Goal: Check status: Check status

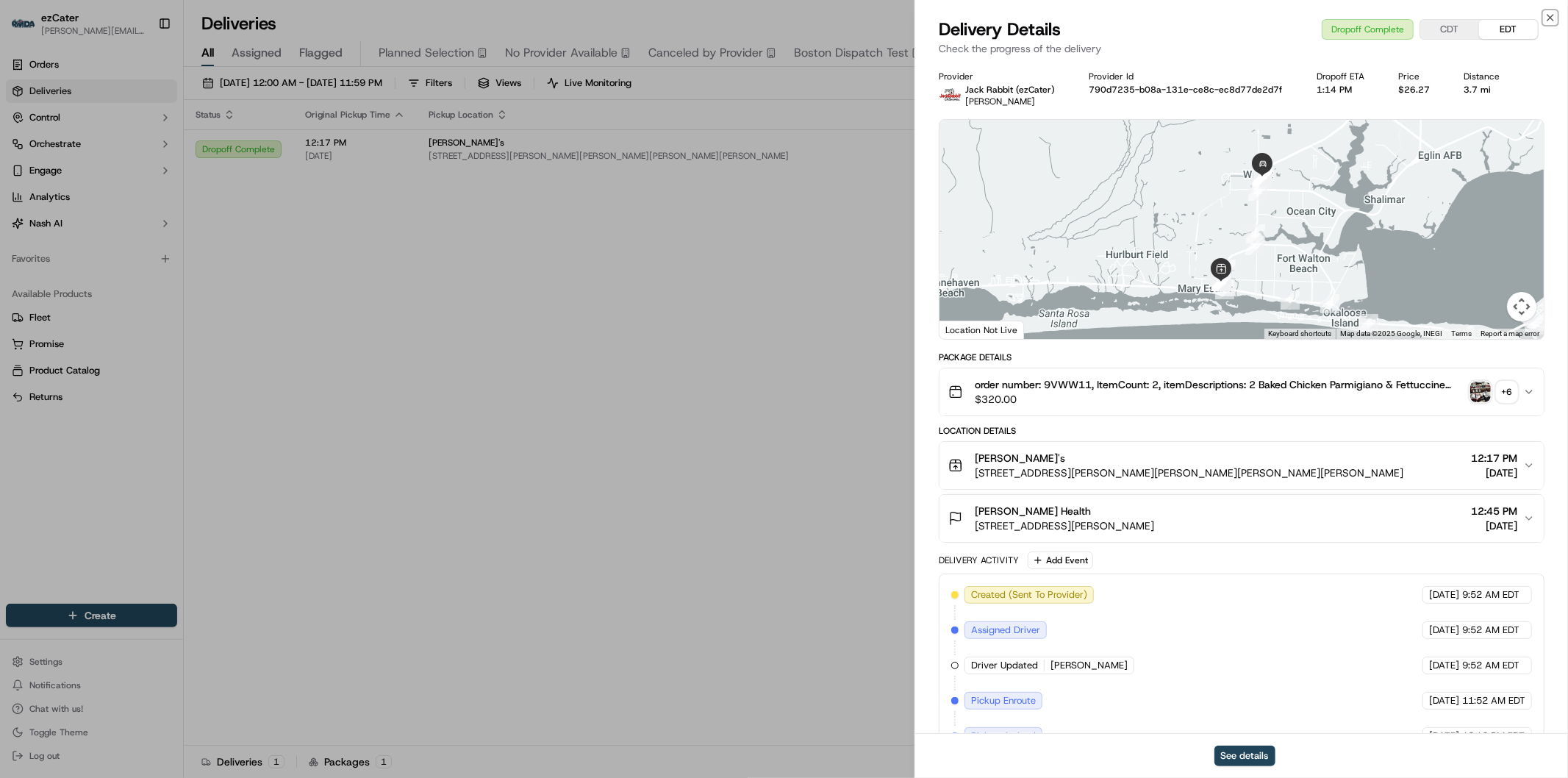
click at [1546, 13] on icon "button" at bounding box center [1549, 18] width 12 height 12
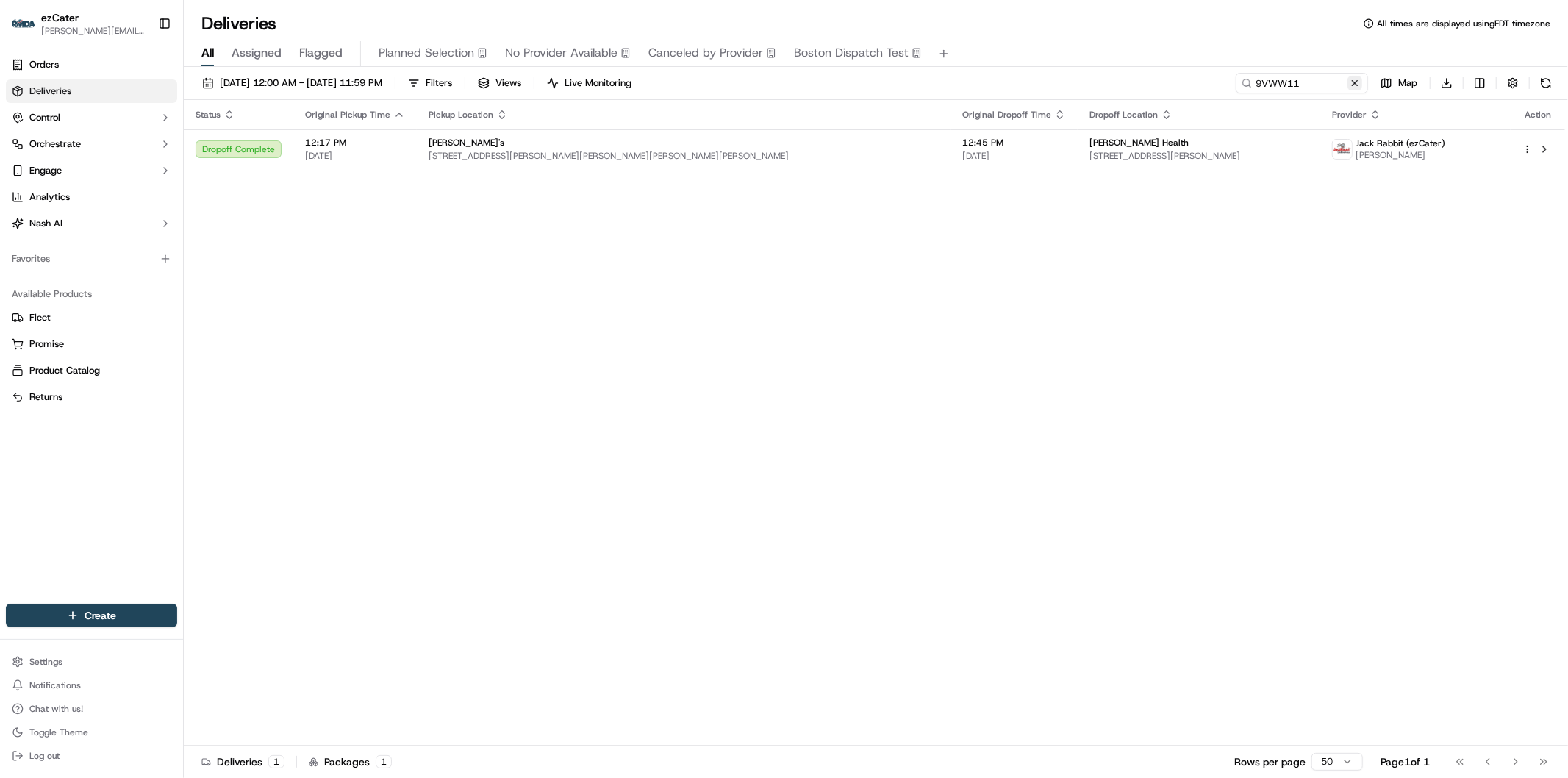
click at [1357, 79] on button at bounding box center [1355, 83] width 15 height 15
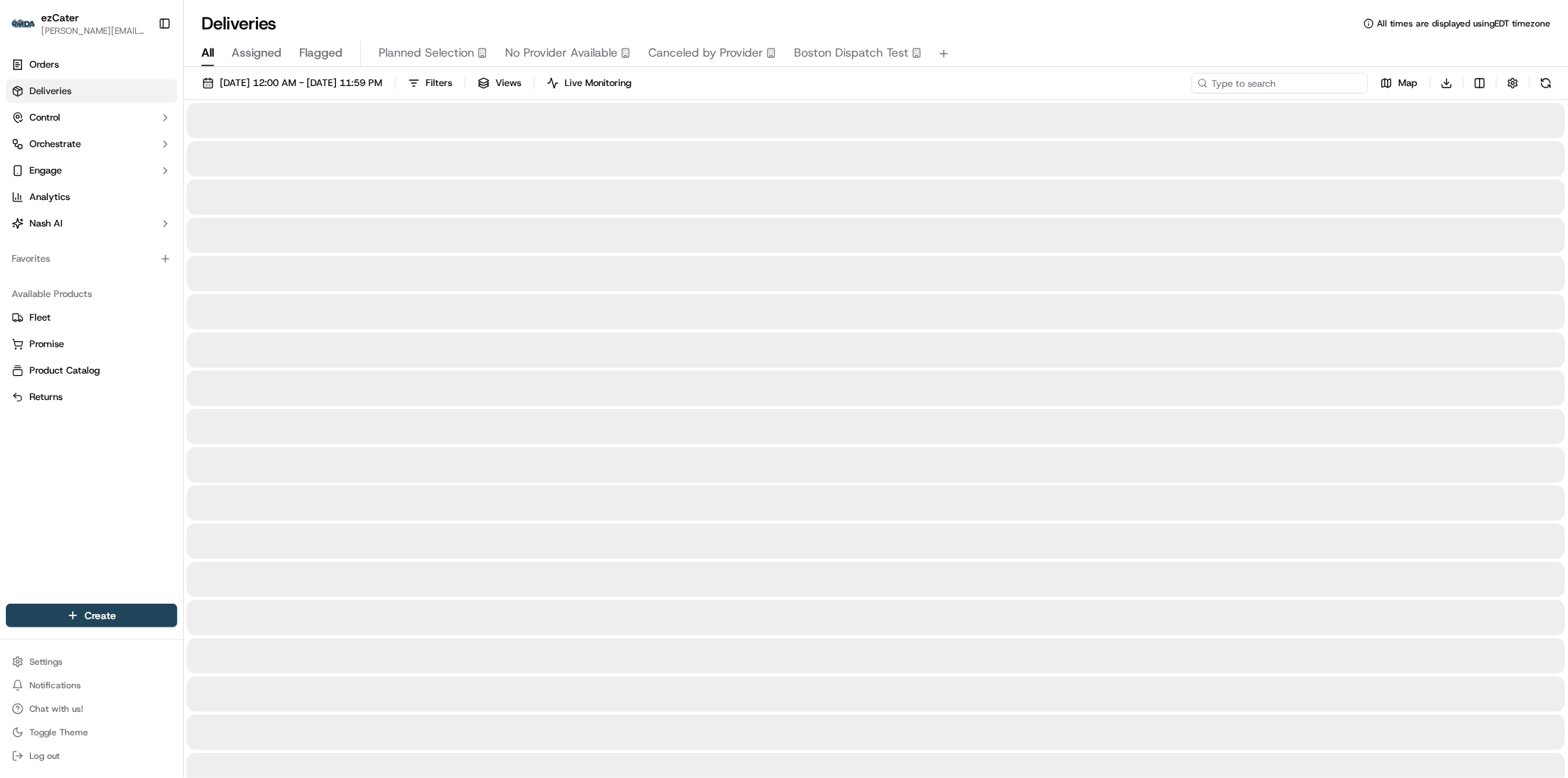
click at [1317, 89] on input at bounding box center [1279, 82] width 176 height 20
paste input "JMFKJT"
type input "JMFKJT"
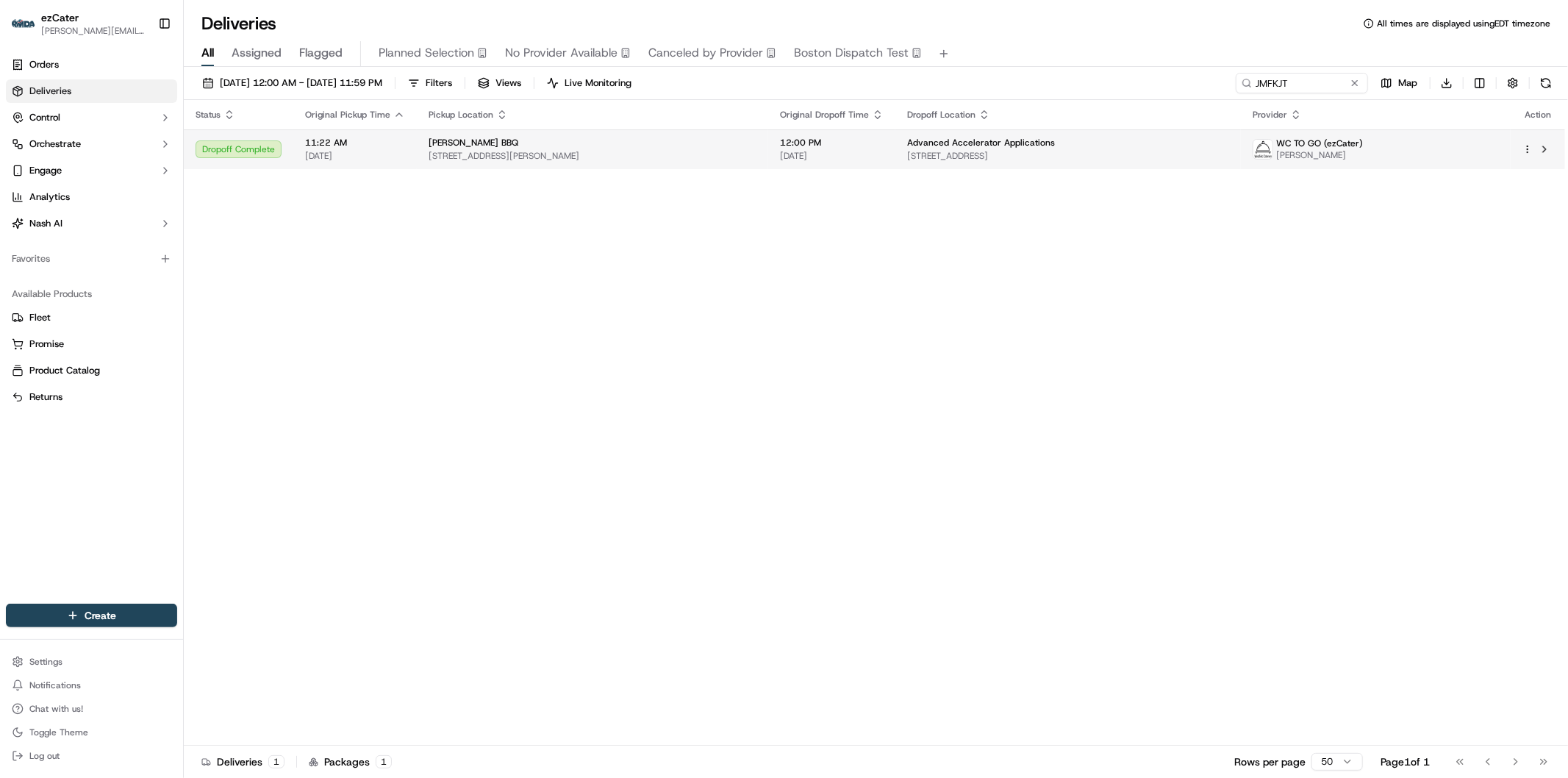
click at [1014, 158] on span "45 E Willow St, Millburn, NJ 07041, USA" at bounding box center [1067, 155] width 322 height 12
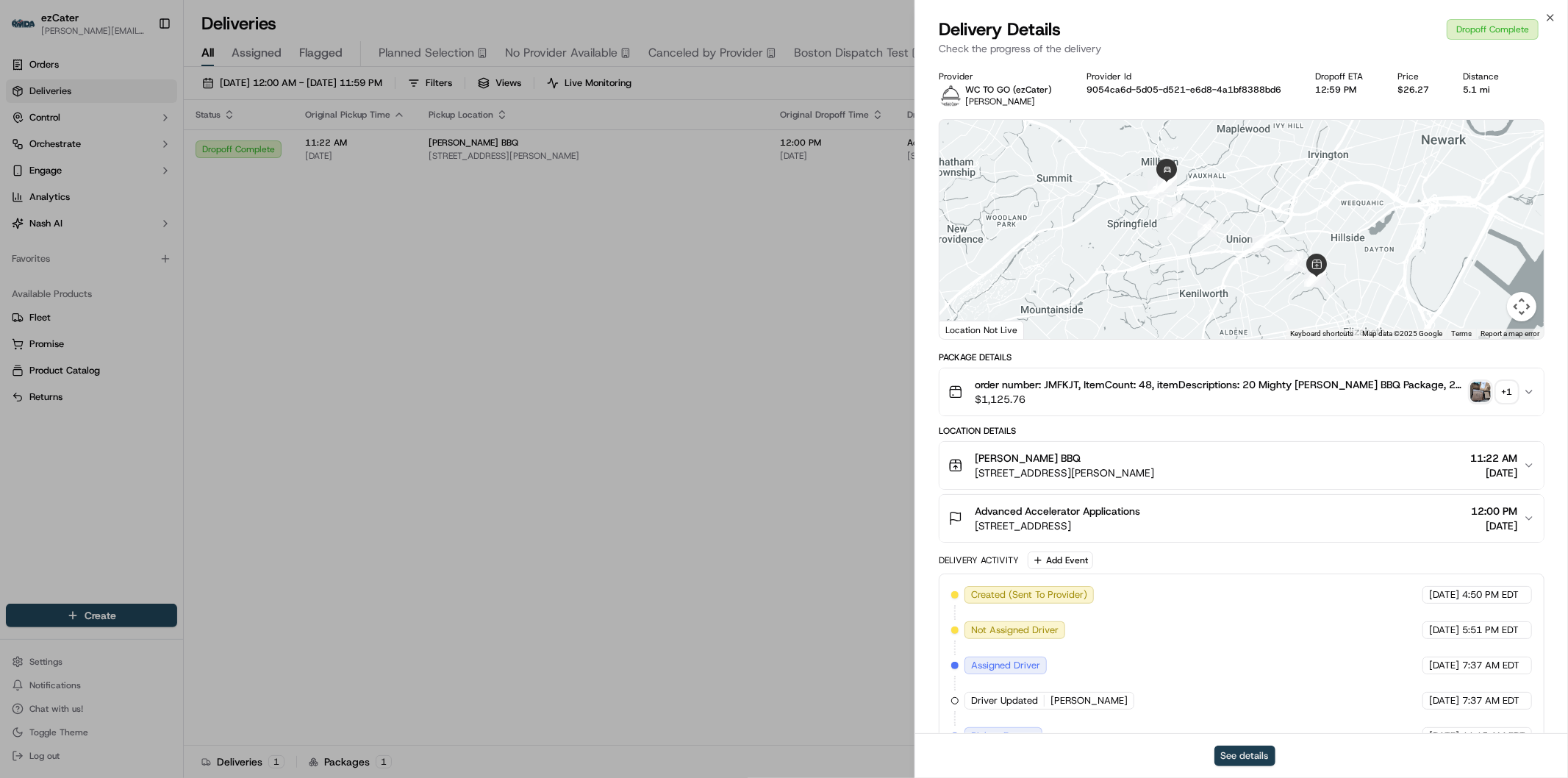
click at [1245, 754] on button "See details" at bounding box center [1244, 755] width 61 height 20
click at [1552, 17] on icon "button" at bounding box center [1549, 18] width 12 height 12
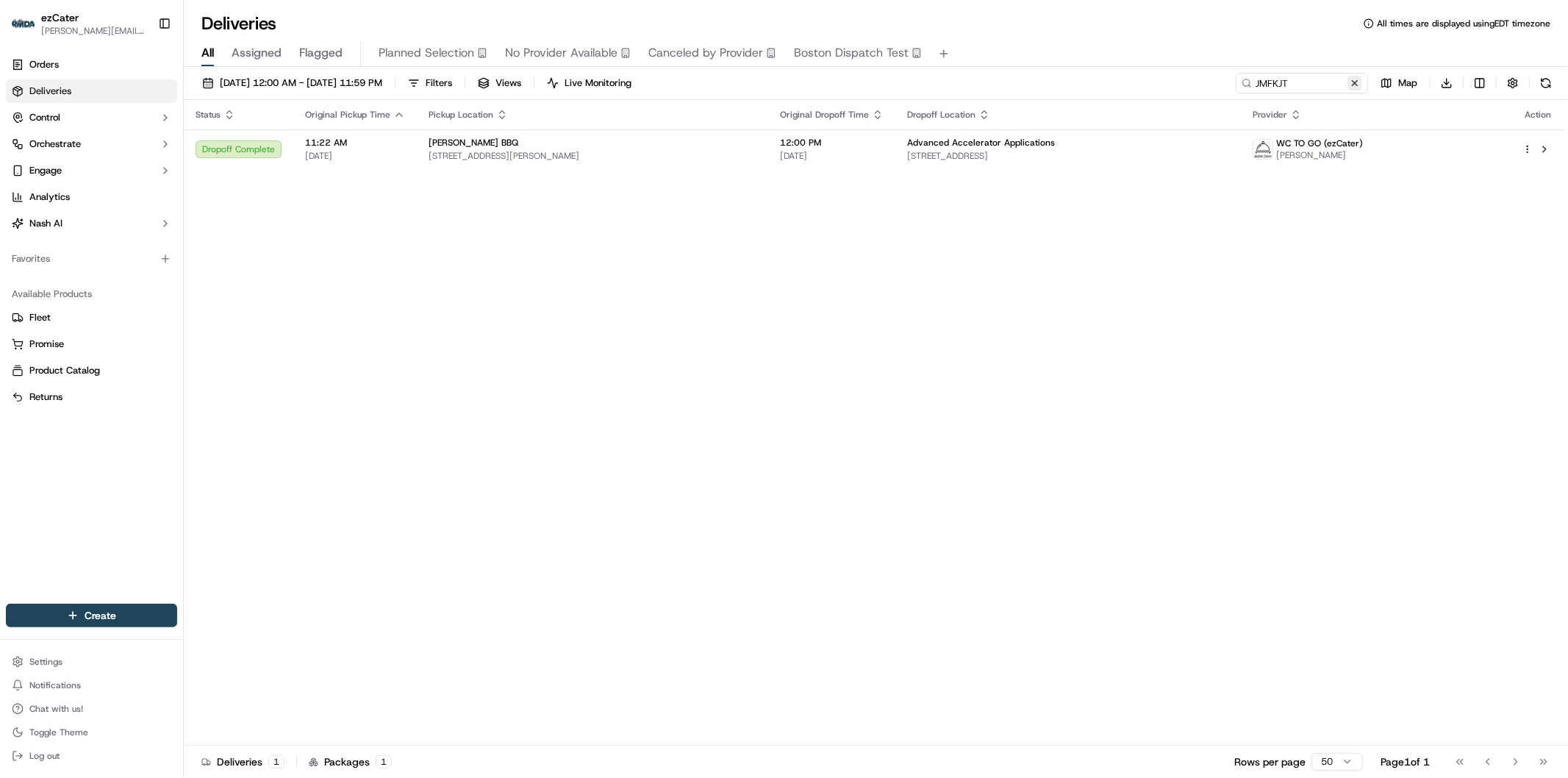
click at [1355, 79] on button at bounding box center [1355, 83] width 15 height 15
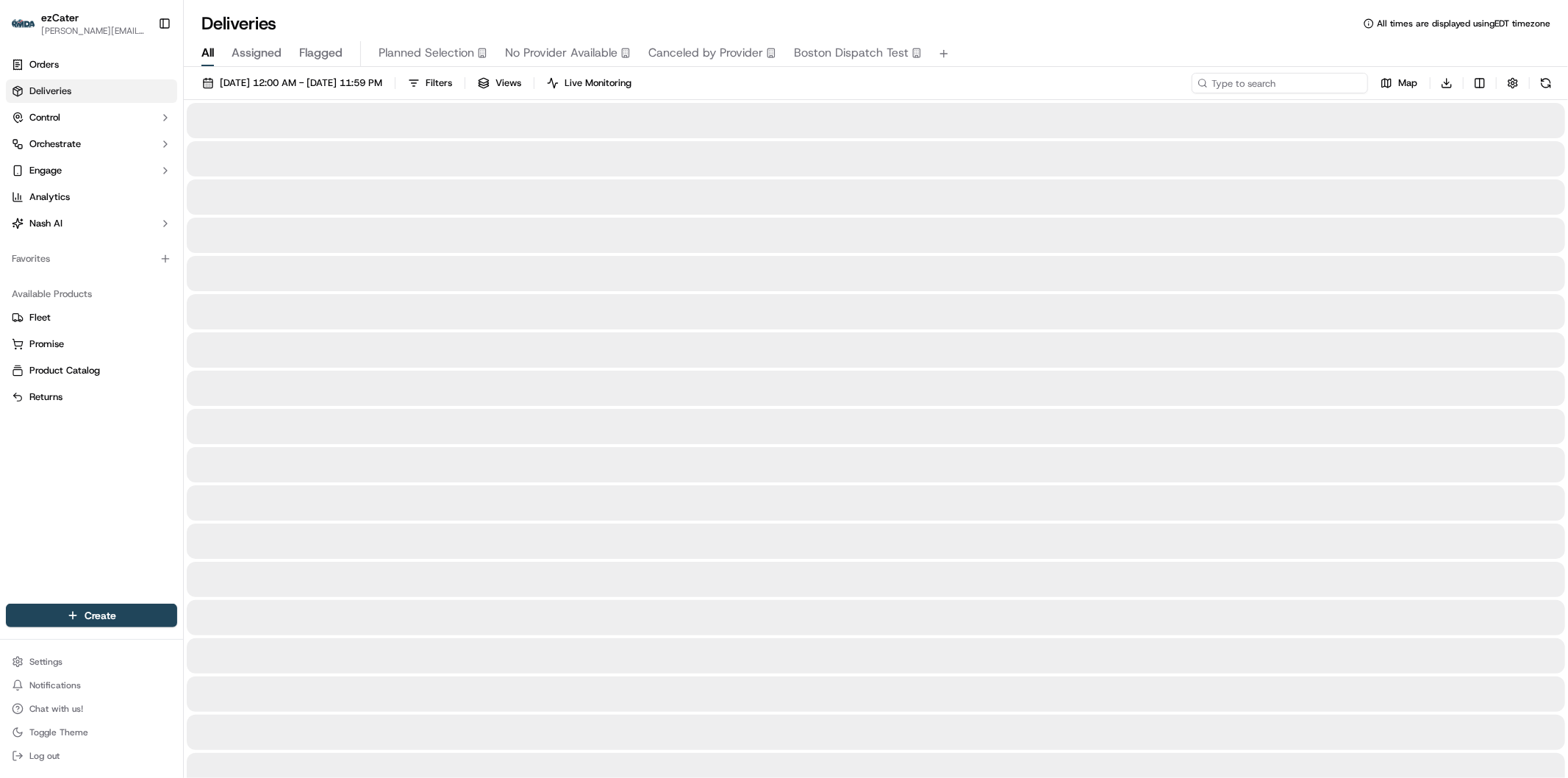
click at [1311, 79] on input at bounding box center [1279, 82] width 176 height 20
paste input "6TG566"
type input "6TG566"
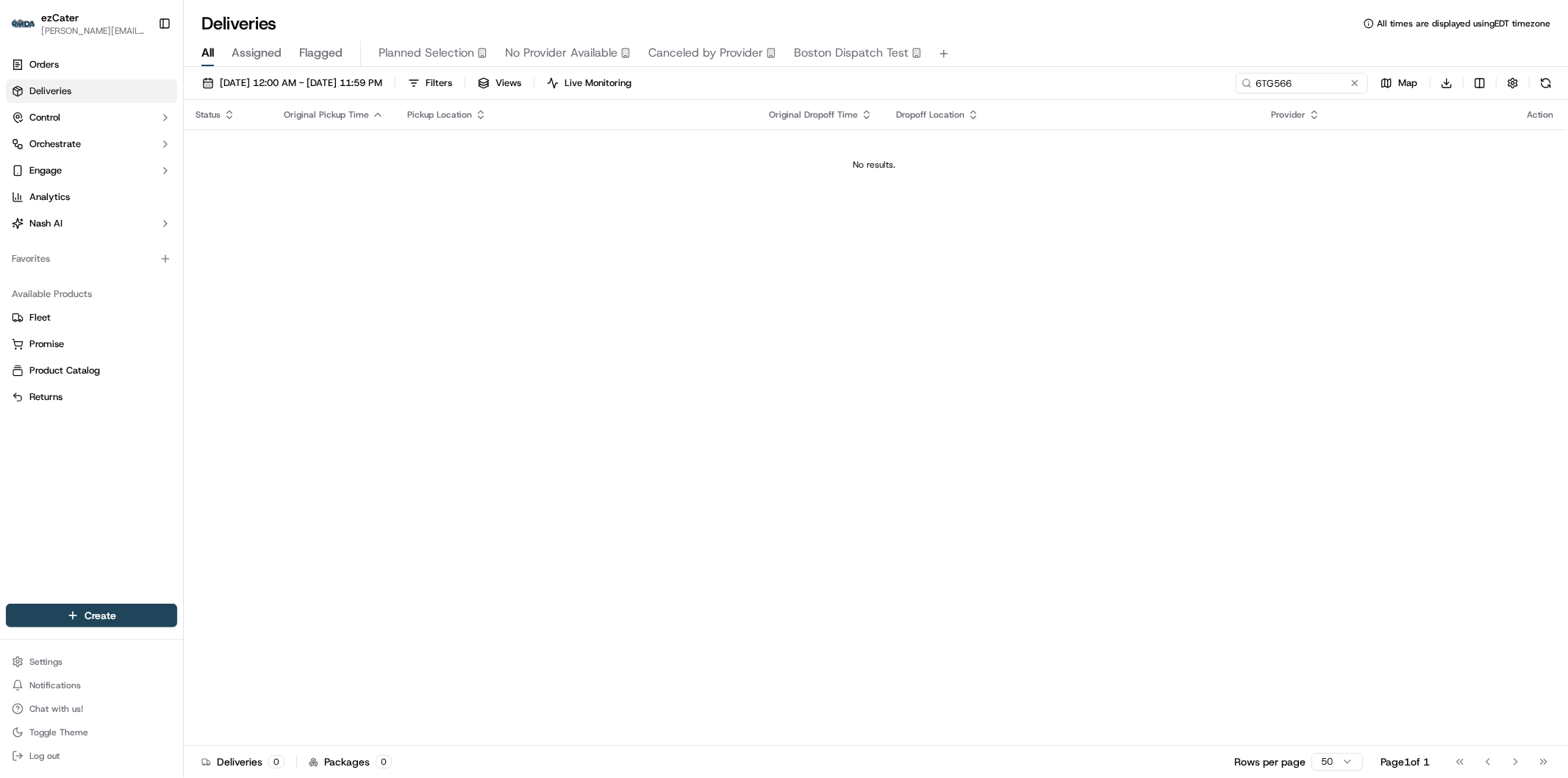
drag, startPoint x: 663, startPoint y: 313, endPoint x: 619, endPoint y: 277, distance: 56.9
click at [663, 313] on div "Status Original Pickup Time Pickup Location Original Dropoff Time Dropoff Locat…" at bounding box center [874, 423] width 1381 height 645
click at [307, 82] on span "09/01/2025 12:00 AM - 09/15/2025 11:59 PM" at bounding box center [301, 83] width 163 height 13
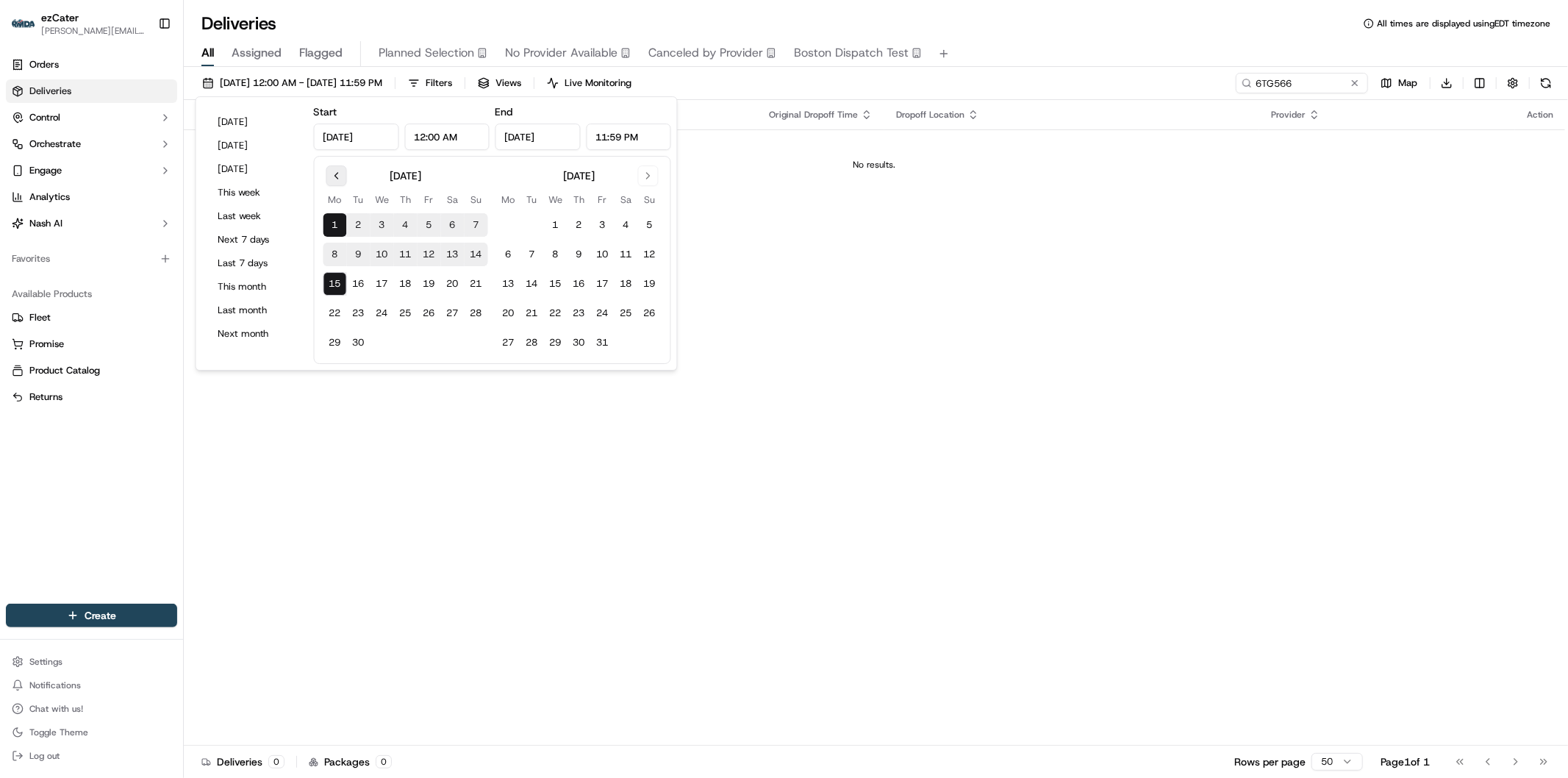
click at [336, 174] on button "Go to previous month" at bounding box center [336, 175] width 20 height 20
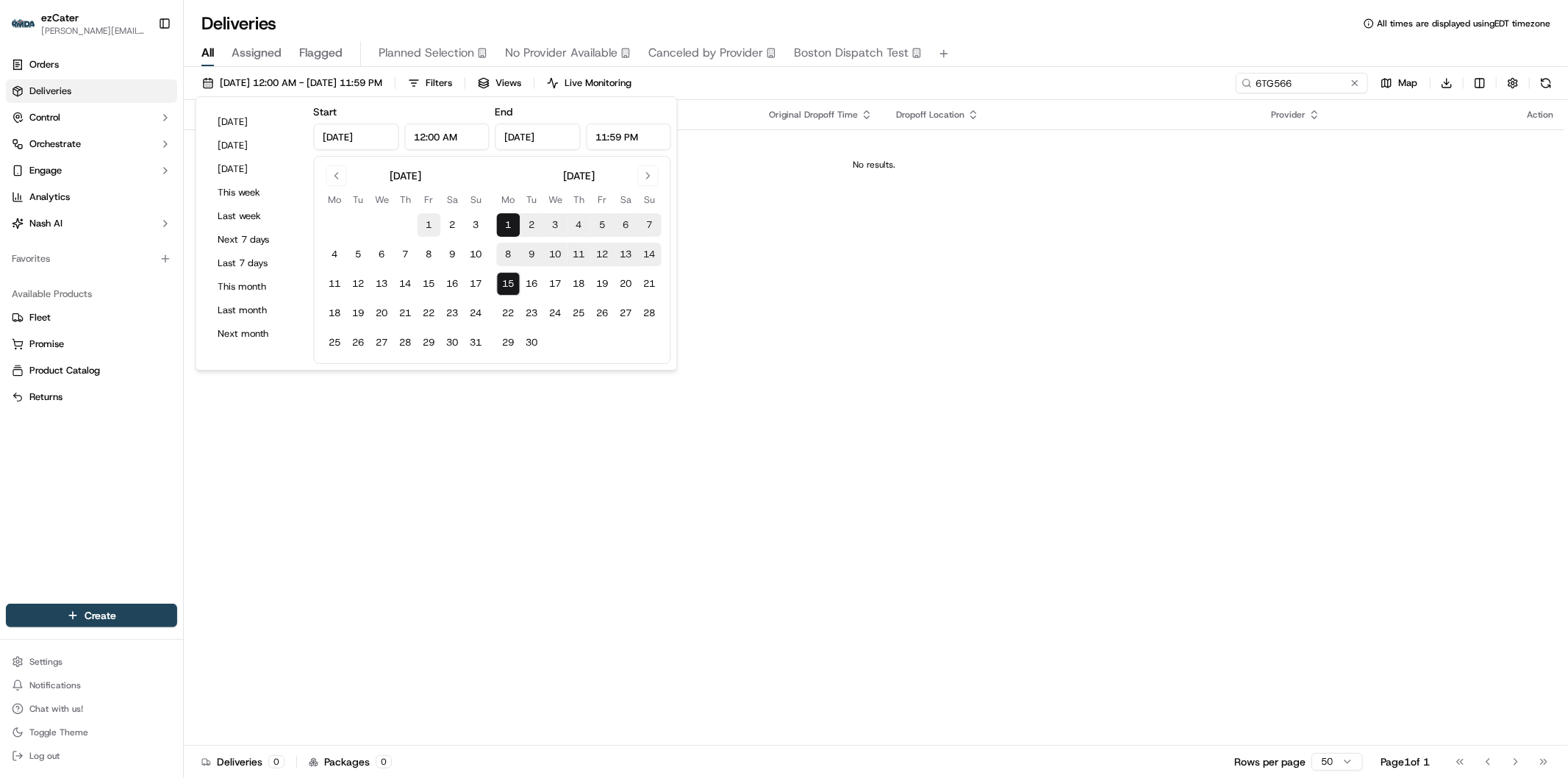
click at [426, 222] on button "1" at bounding box center [429, 225] width 23 height 23
type input "Aug 1, 2025"
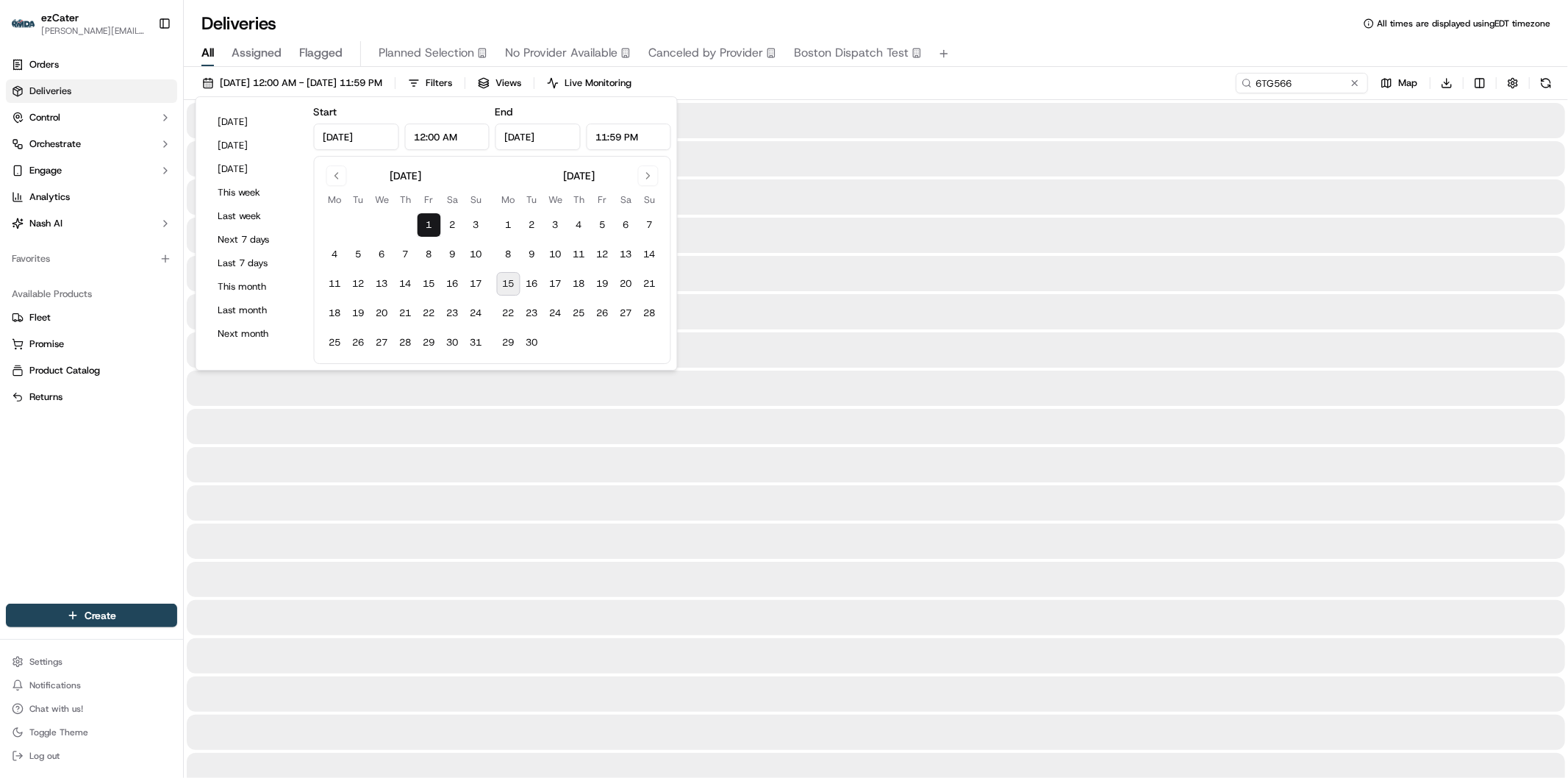
click at [510, 281] on button "15" at bounding box center [508, 283] width 23 height 23
type input "Sep 15, 2025"
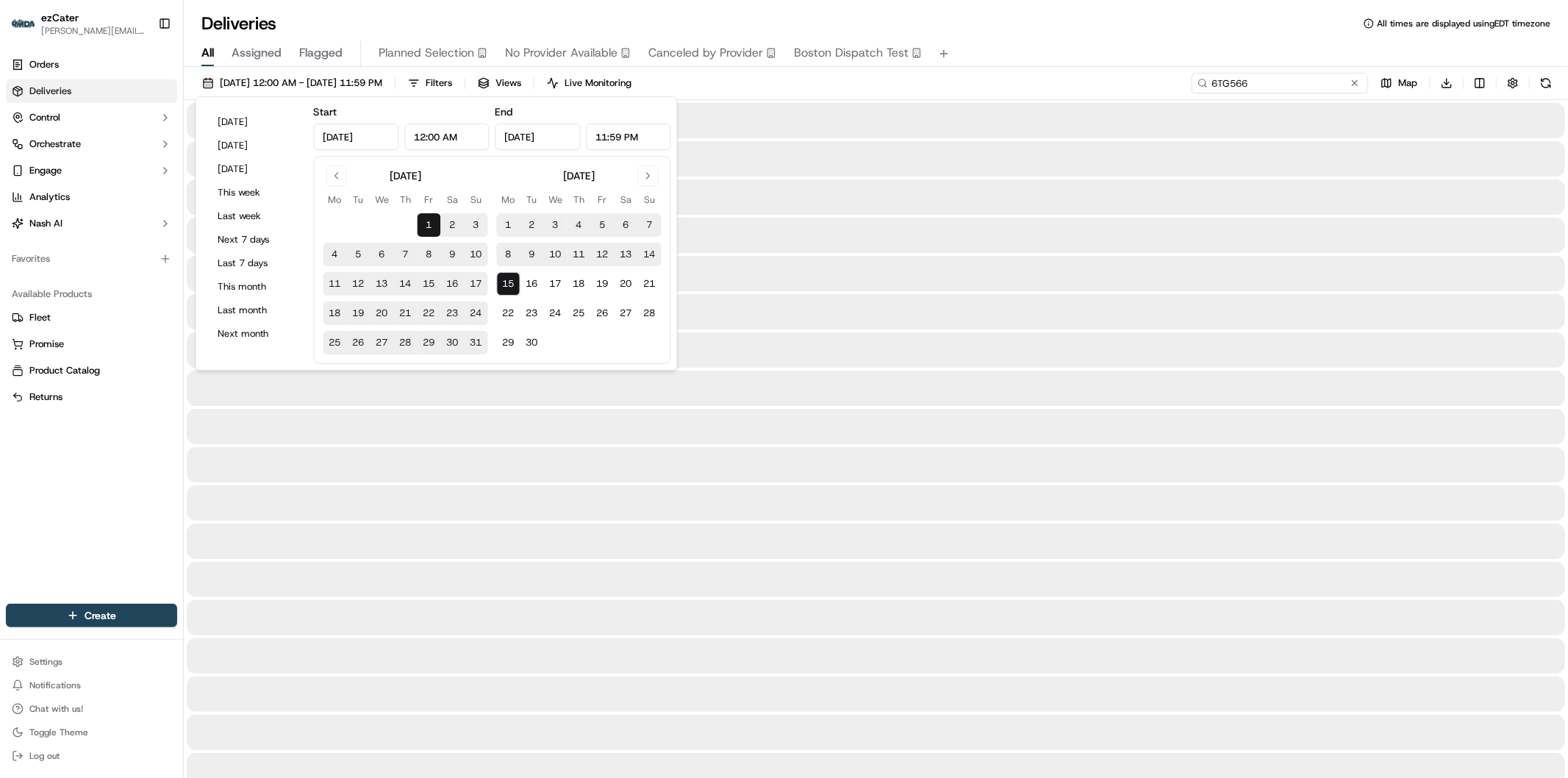
click at [1313, 79] on input "6TG566" at bounding box center [1279, 82] width 176 height 20
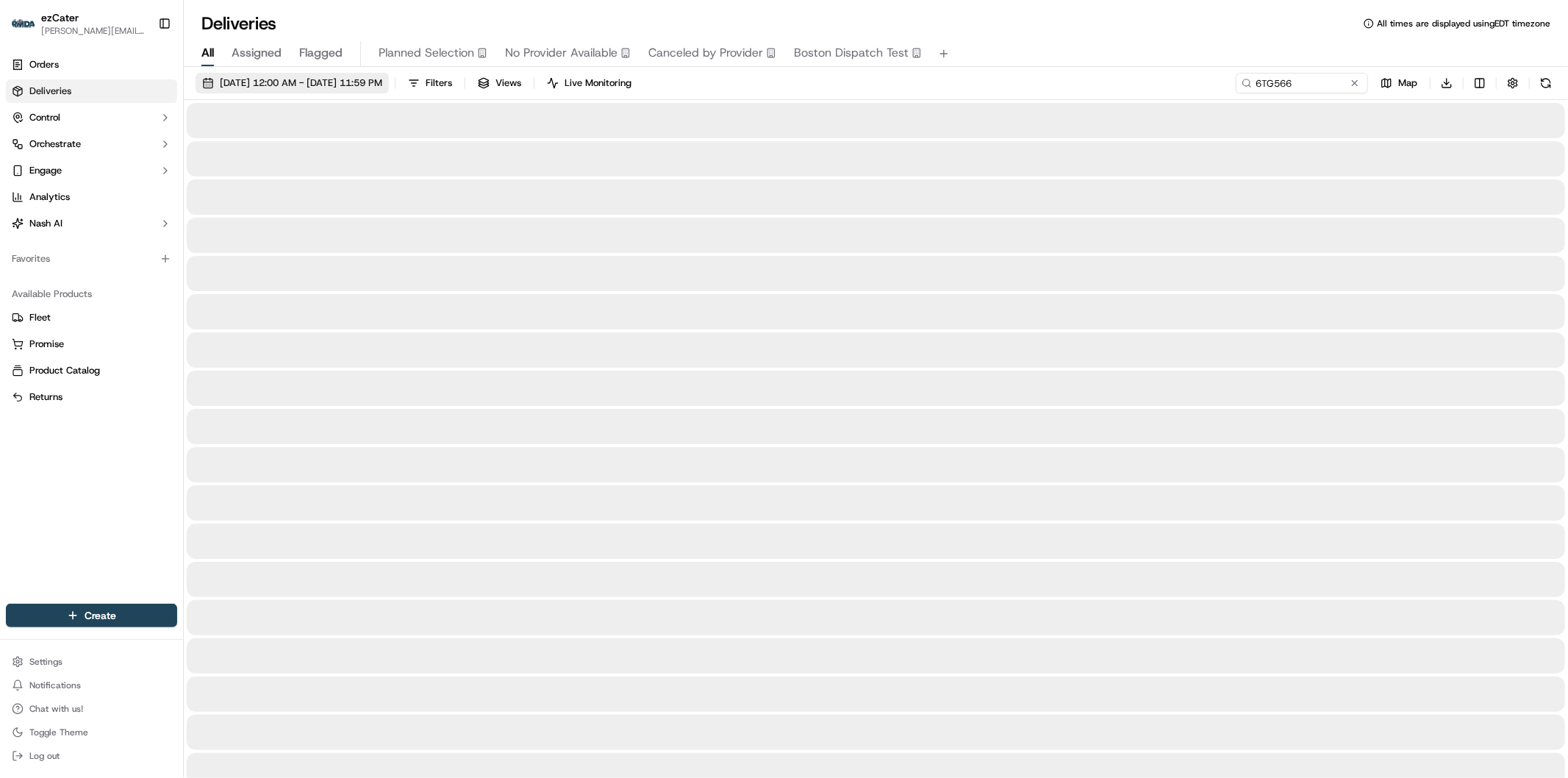
click at [306, 84] on span "08/01/2025 12:00 AM - 09/15/2025 11:59 PM" at bounding box center [301, 83] width 163 height 13
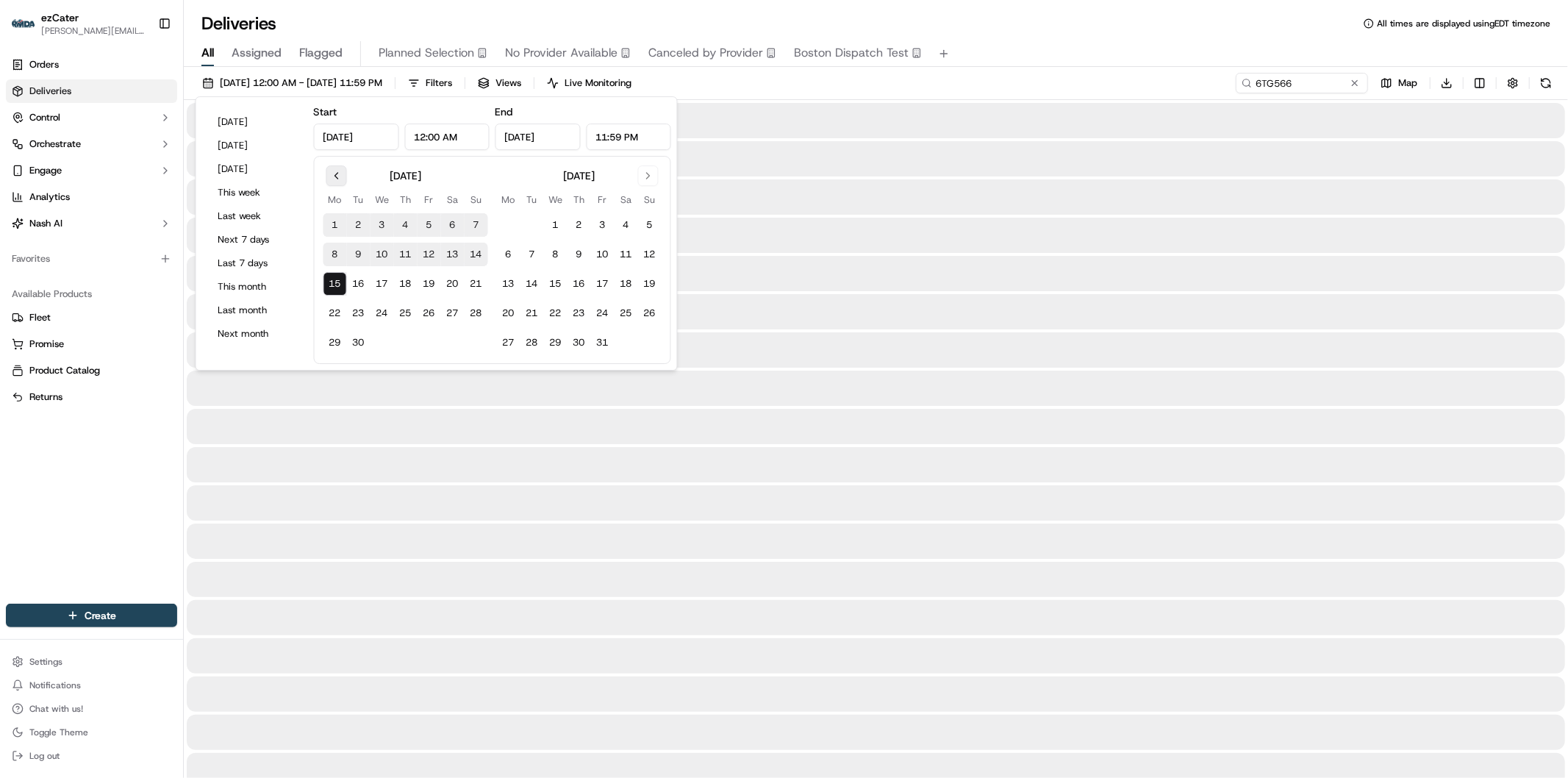
click at [334, 180] on button "Go to previous month" at bounding box center [336, 175] width 20 height 20
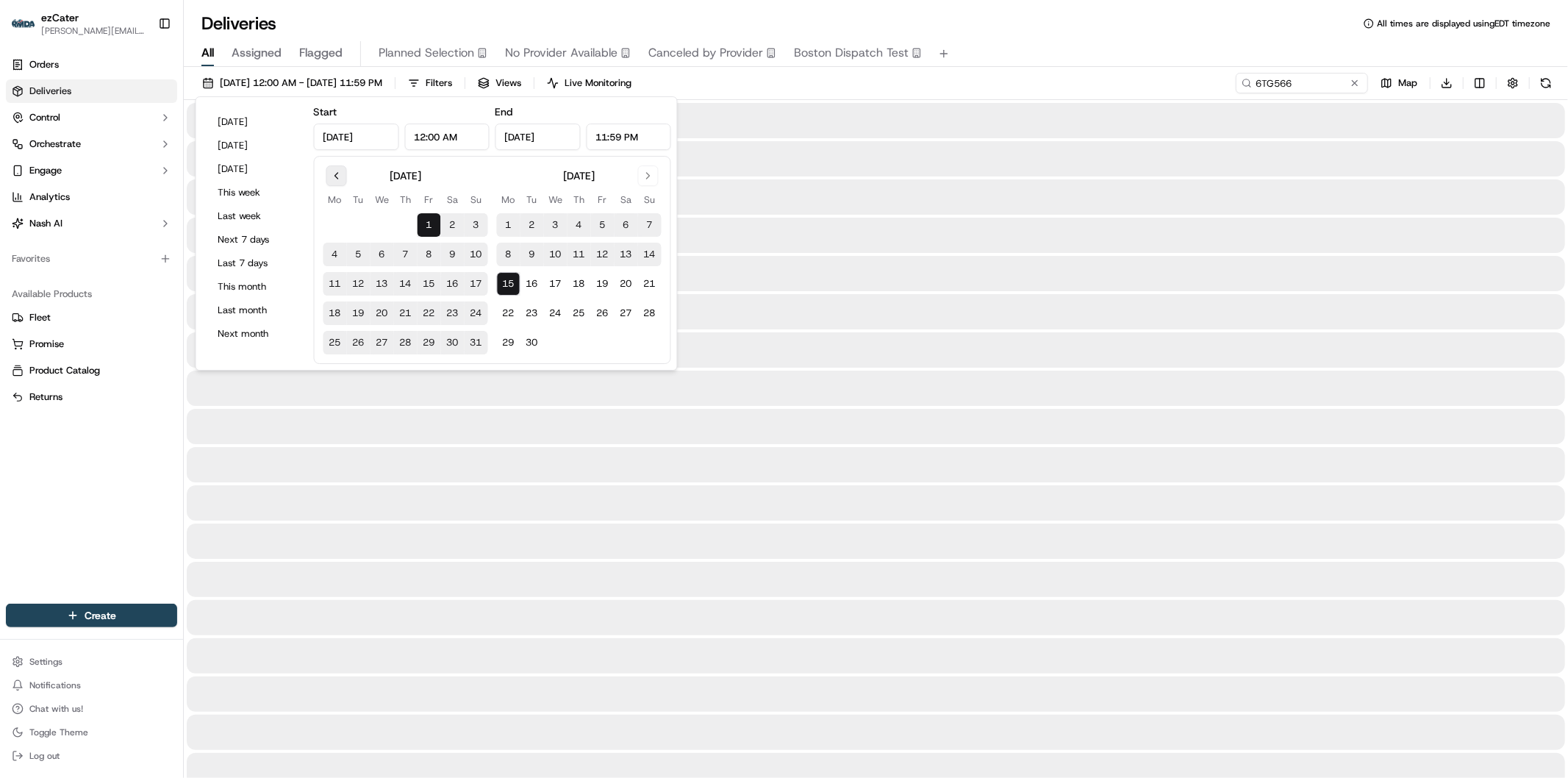
click at [334, 180] on button "Go to previous month" at bounding box center [336, 175] width 20 height 20
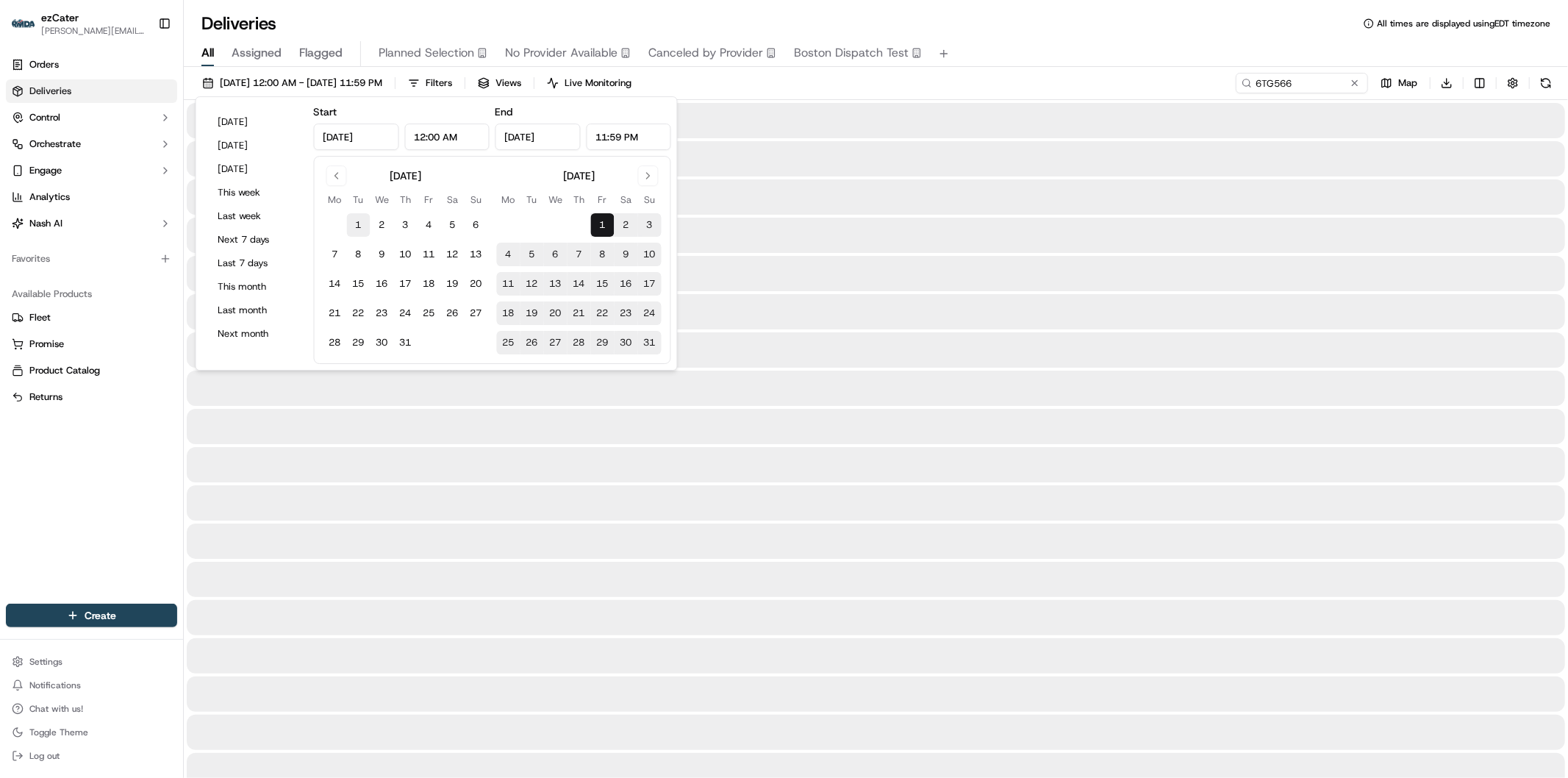
click at [353, 229] on button "1" at bounding box center [358, 225] width 23 height 23
type input "Jul 1, 2025"
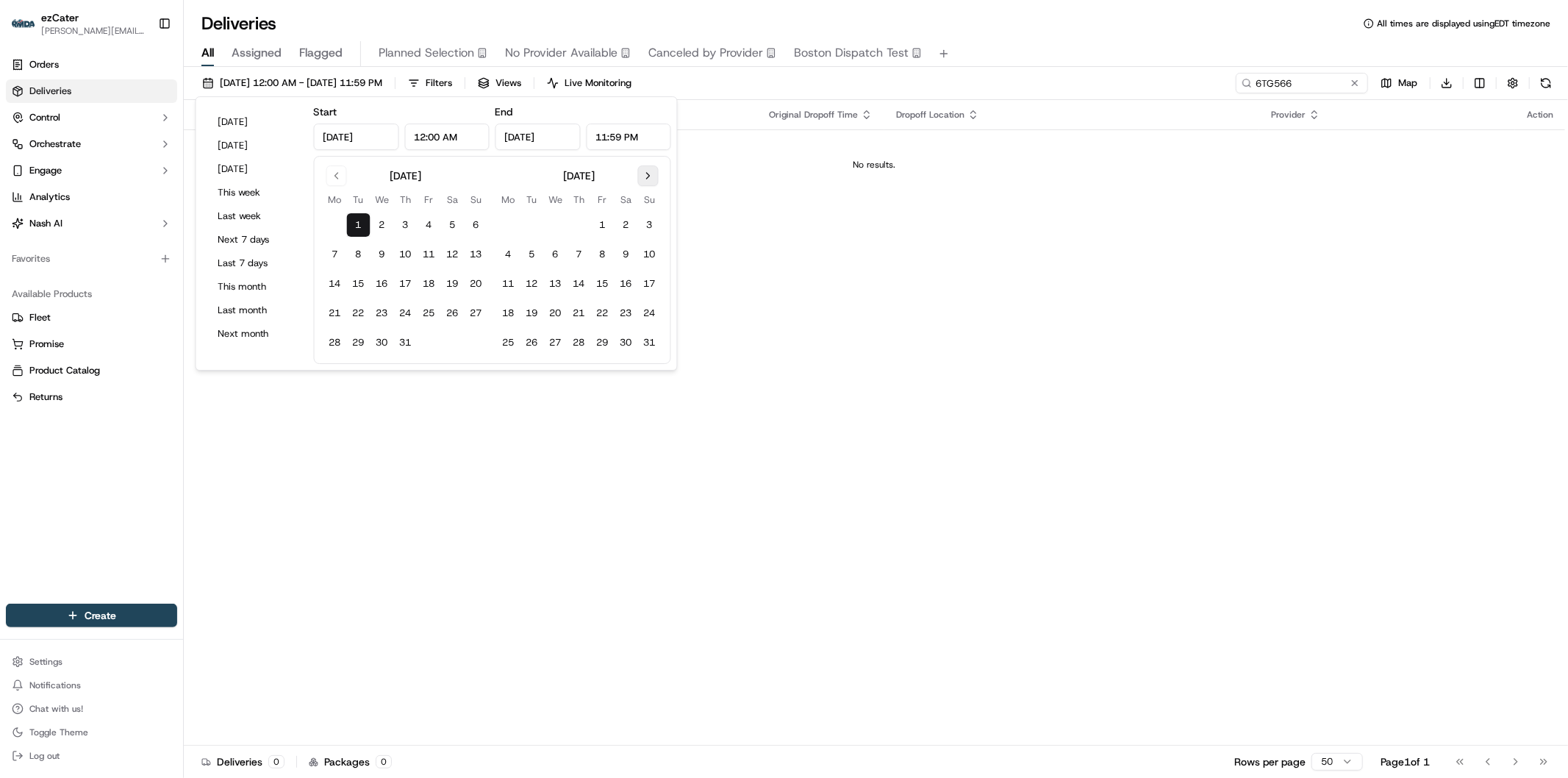
click at [643, 178] on button "Go to next month" at bounding box center [648, 175] width 20 height 20
click at [512, 283] on button "15" at bounding box center [508, 283] width 23 height 23
type input "Sep 15, 2025"
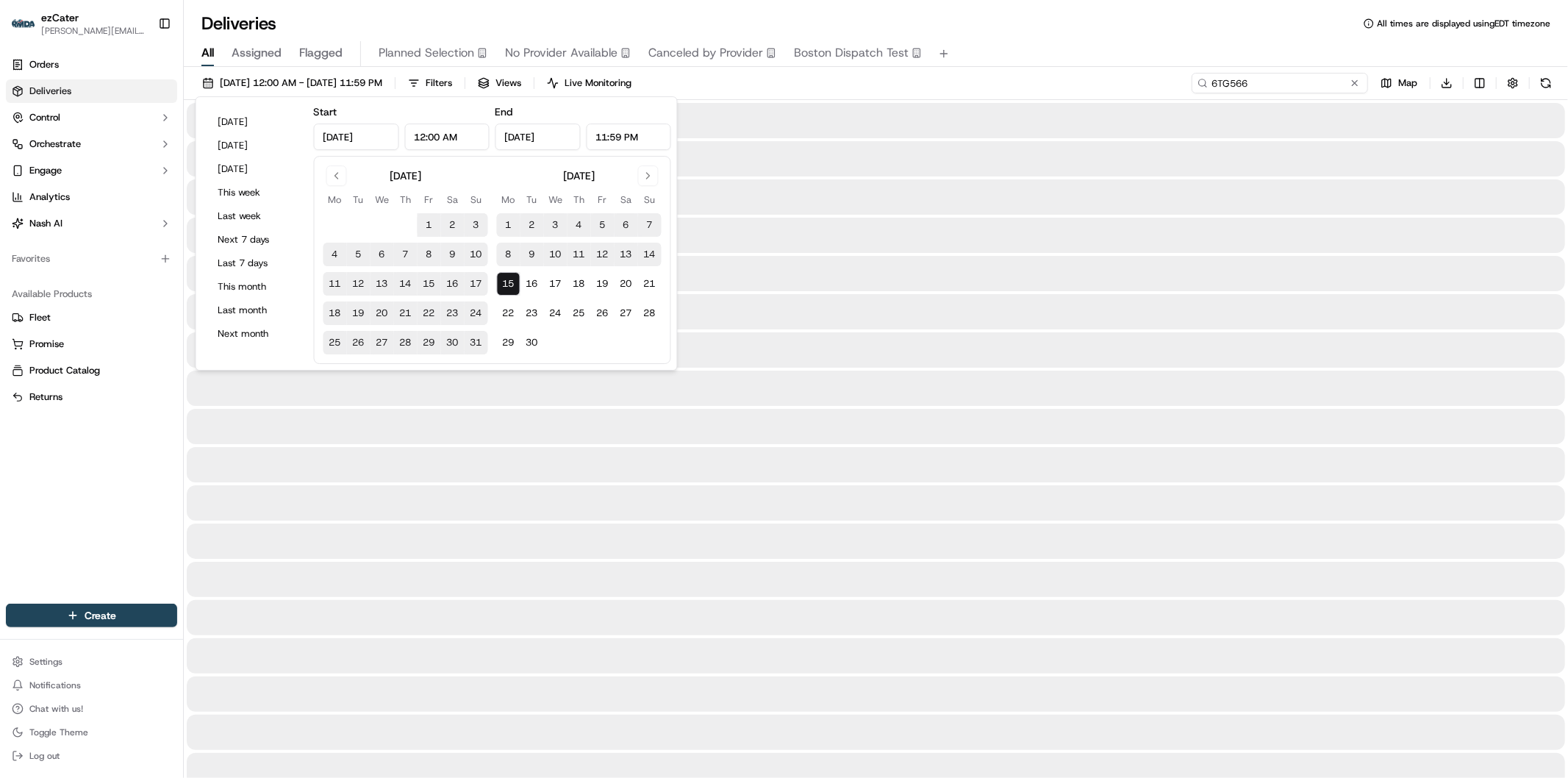
click at [1318, 85] on input "6TG566" at bounding box center [1279, 82] width 176 height 20
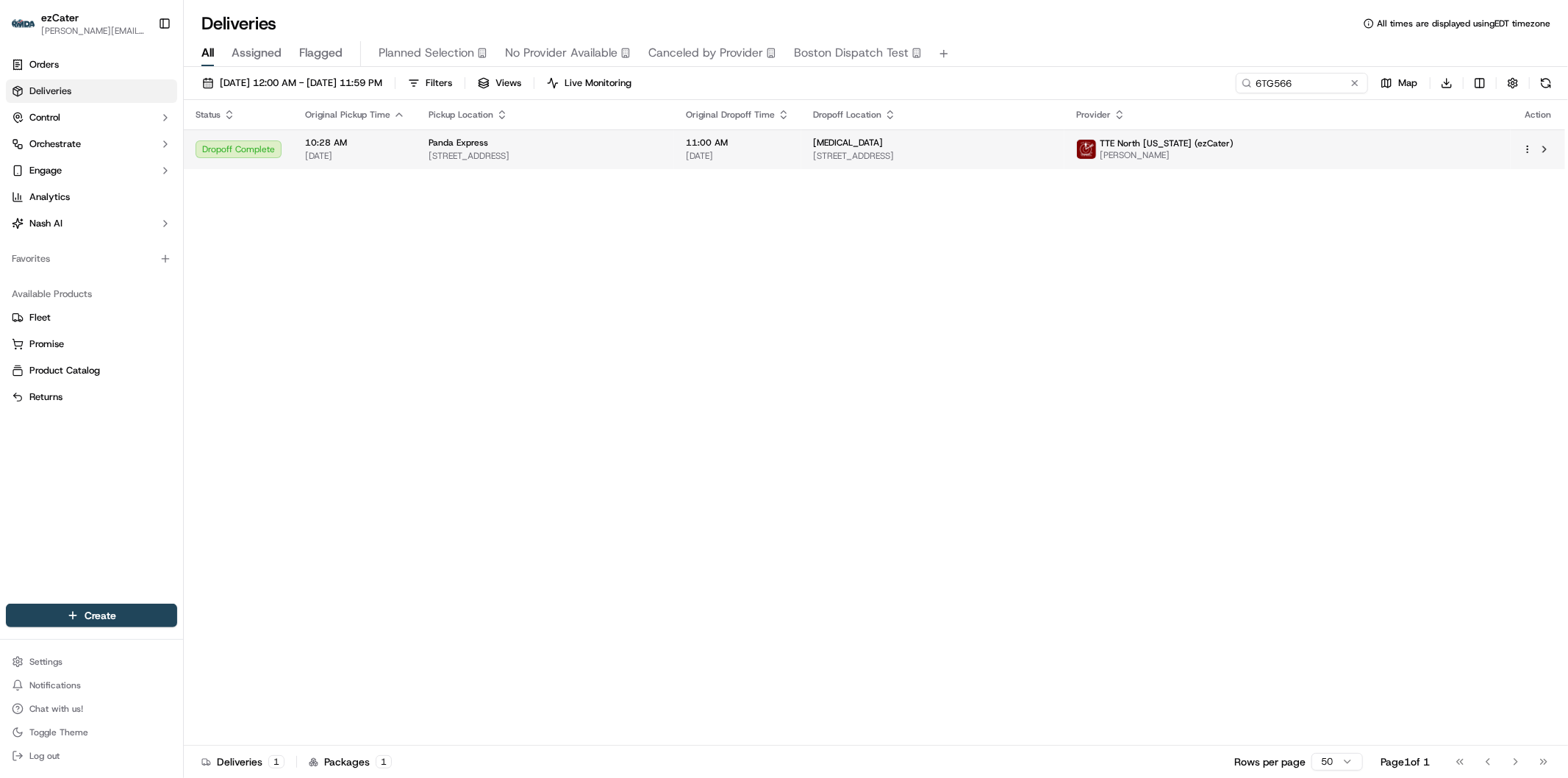
click at [1287, 160] on td "TTE North Alabama (ezCater) Elijah Hoggatt" at bounding box center [1287, 149] width 446 height 40
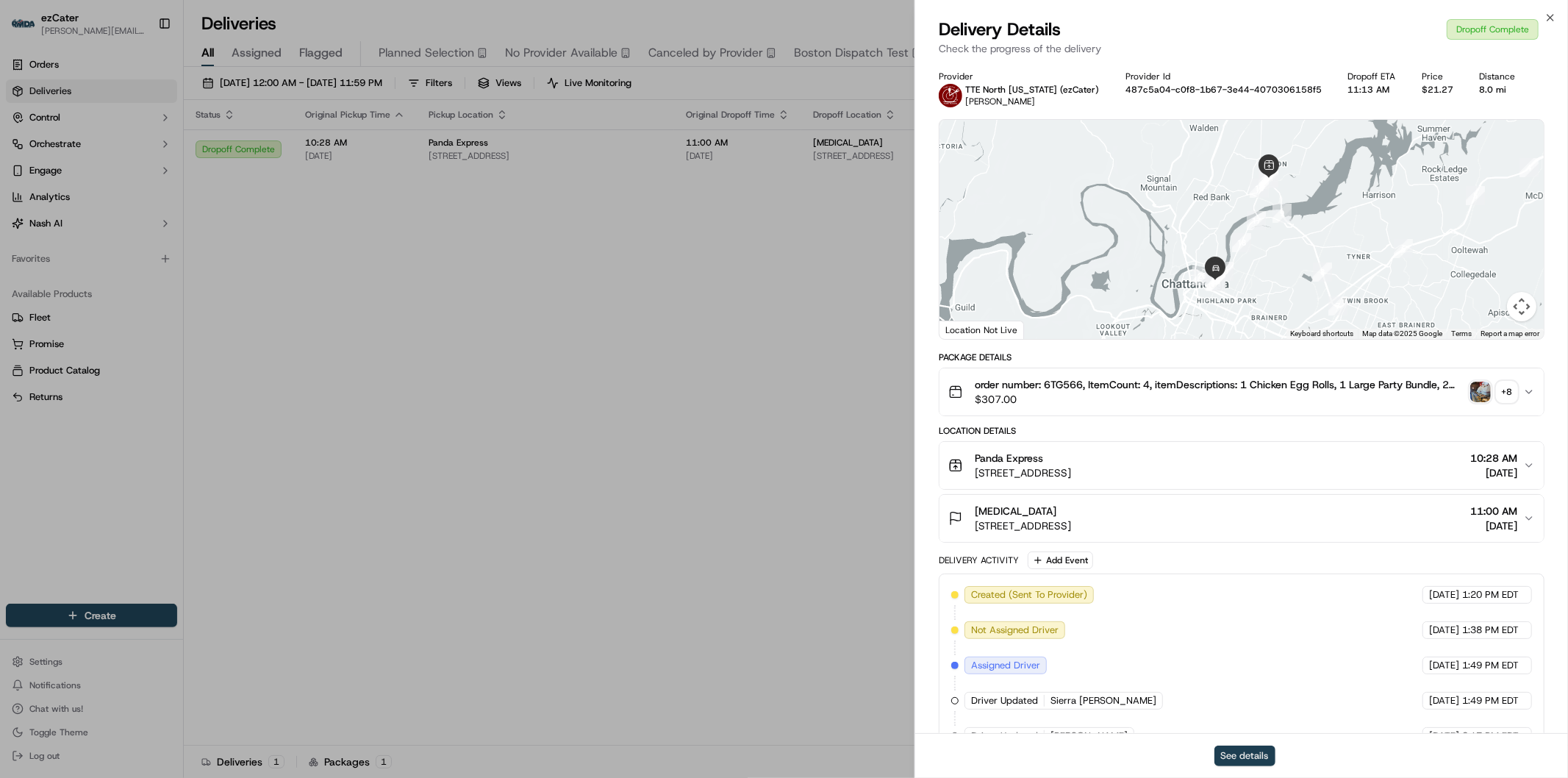
click at [1254, 755] on button "See details" at bounding box center [1244, 755] width 61 height 20
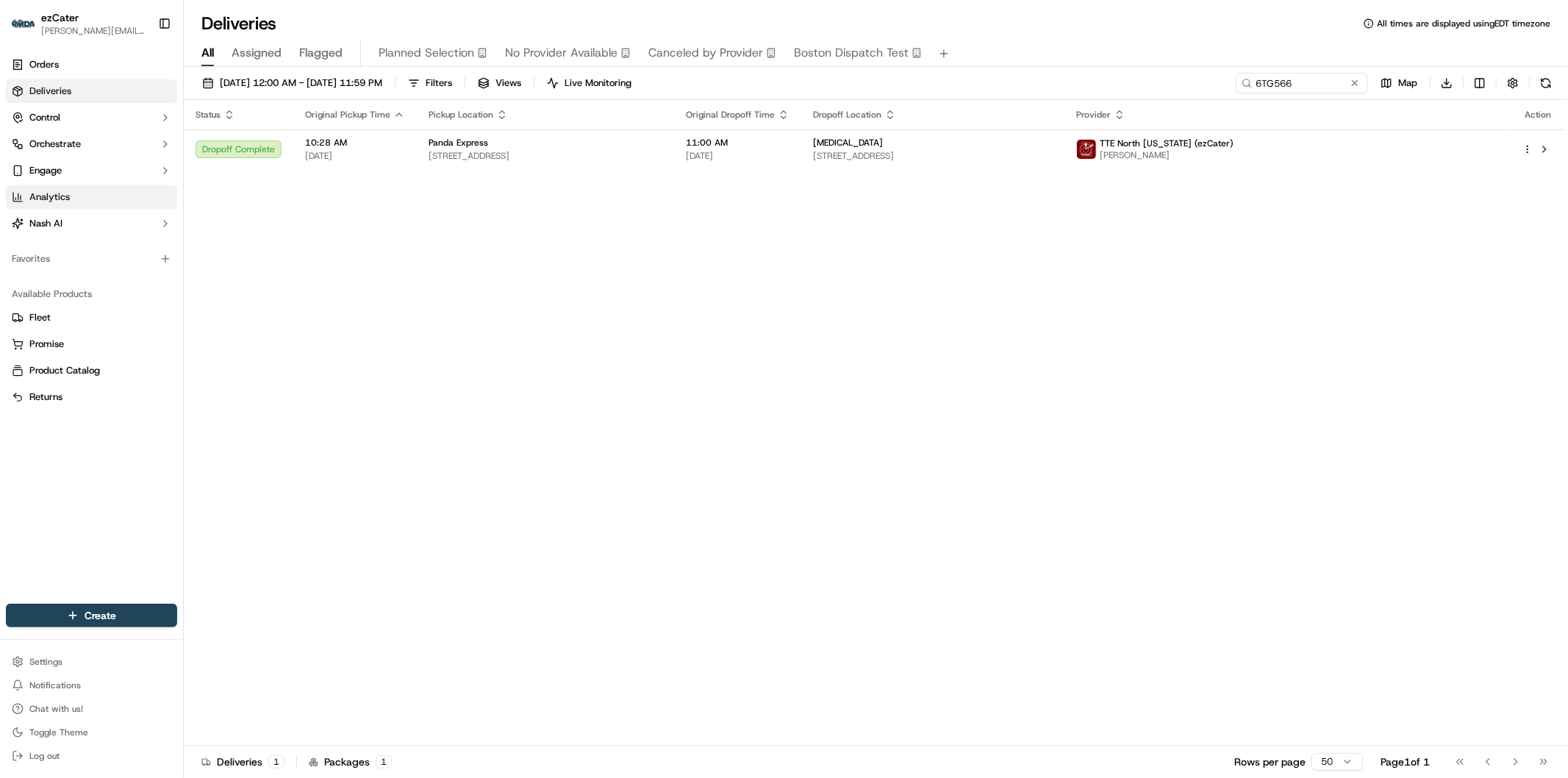
click at [67, 197] on span "Analytics" at bounding box center [49, 197] width 40 height 13
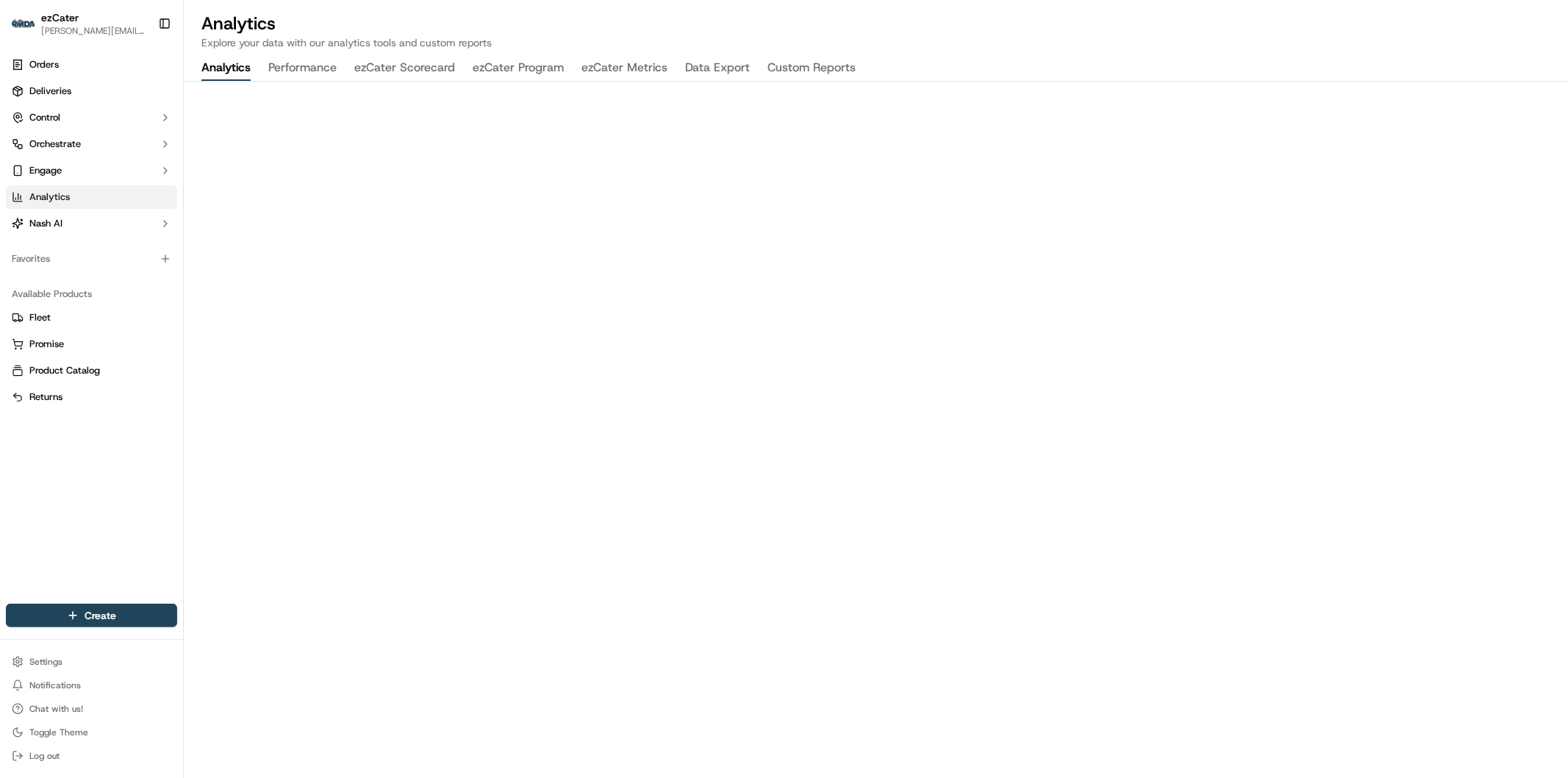
click at [526, 64] on button "ezCater Program" at bounding box center [518, 68] width 91 height 25
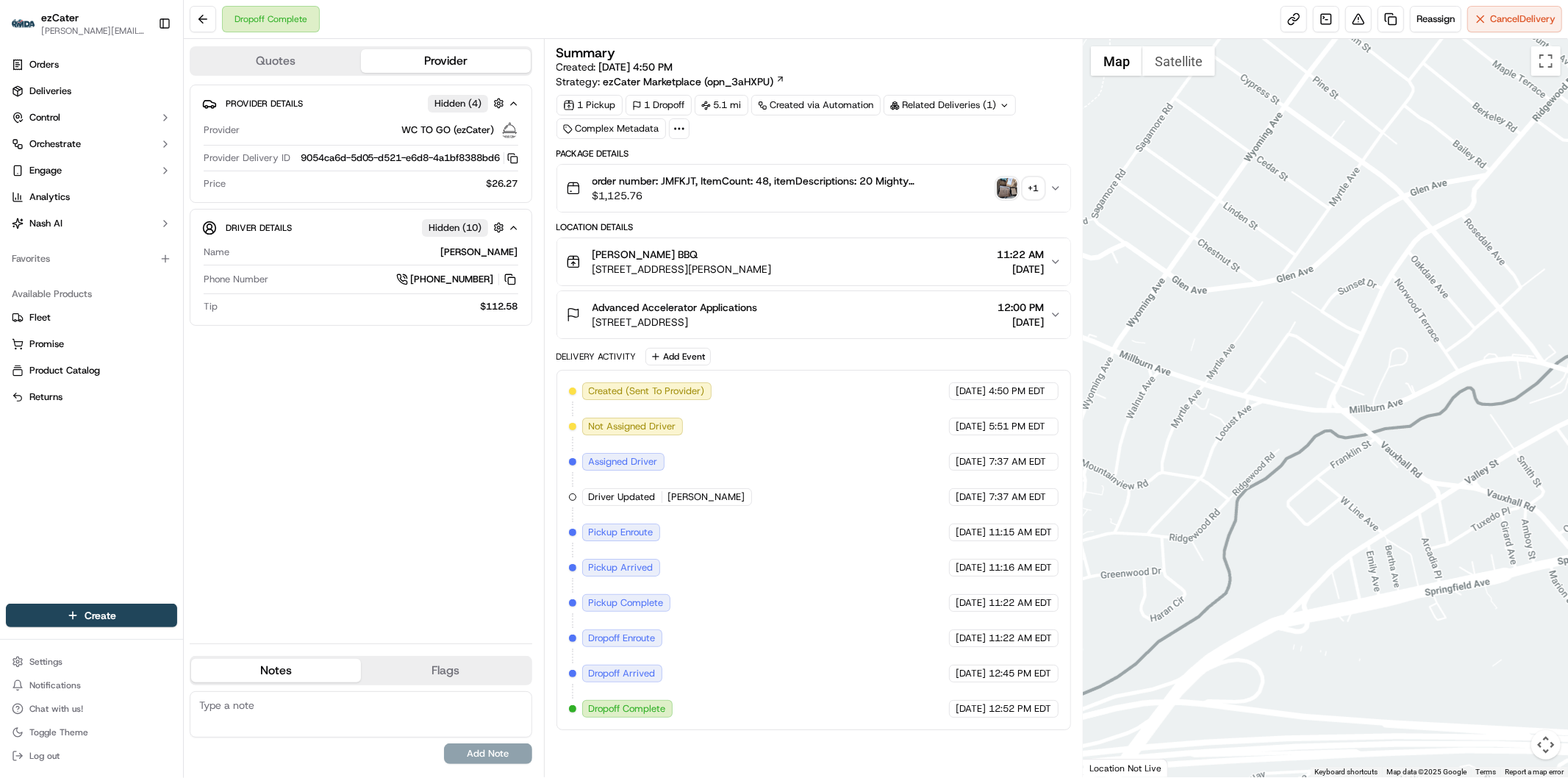
drag, startPoint x: 1149, startPoint y: 590, endPoint x: 1339, endPoint y: 590, distance: 190.0
click at [1339, 590] on div at bounding box center [1325, 408] width 484 height 738
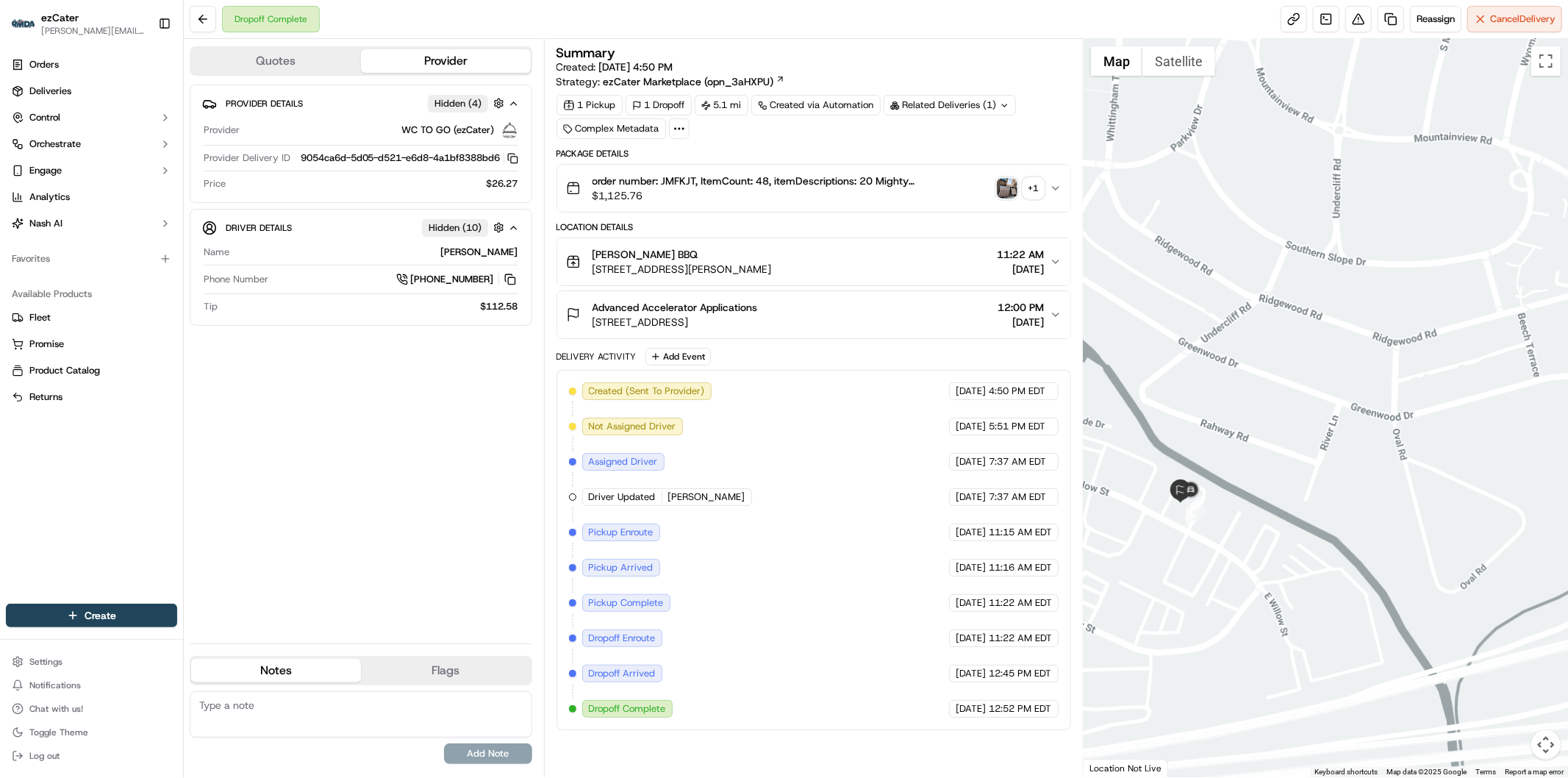
drag, startPoint x: 1253, startPoint y: 660, endPoint x: 1567, endPoint y: 556, distance: 330.8
click at [1567, 556] on div at bounding box center [1325, 408] width 484 height 738
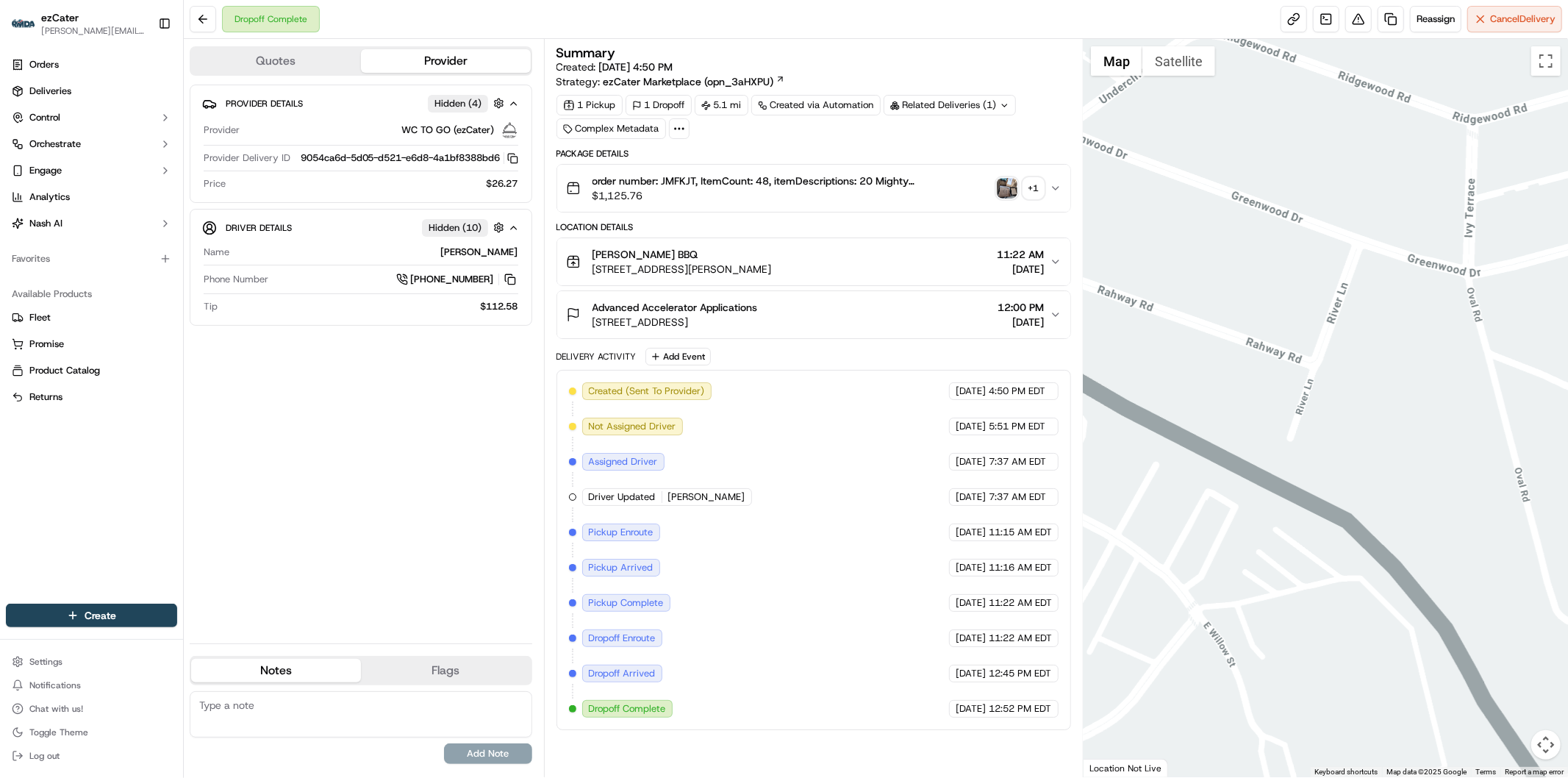
click at [1125, 504] on div at bounding box center [1325, 408] width 484 height 738
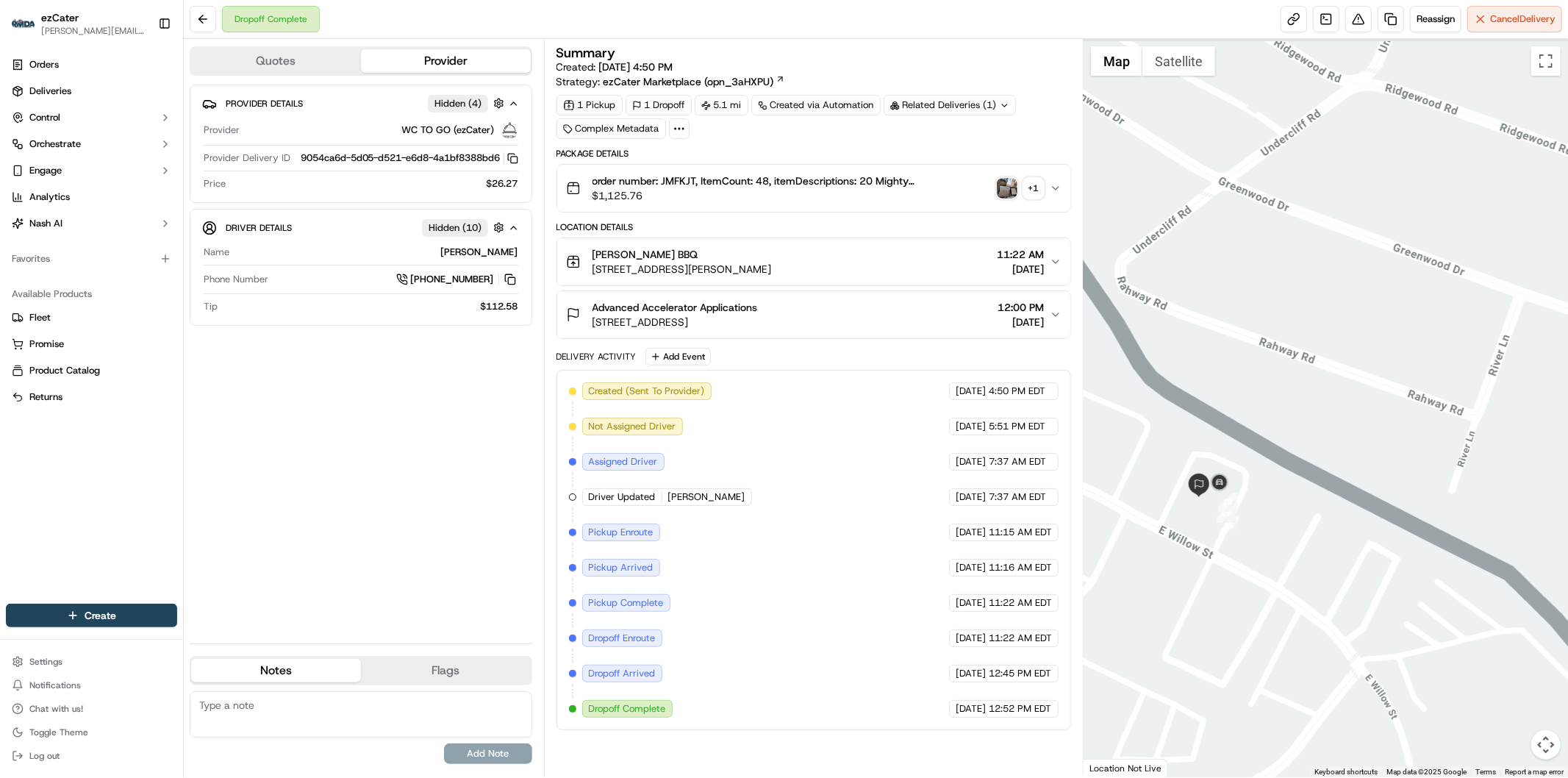
drag, startPoint x: 1275, startPoint y: 557, endPoint x: 1397, endPoint y: 592, distance: 126.9
click at [1397, 592] on div at bounding box center [1325, 408] width 484 height 738
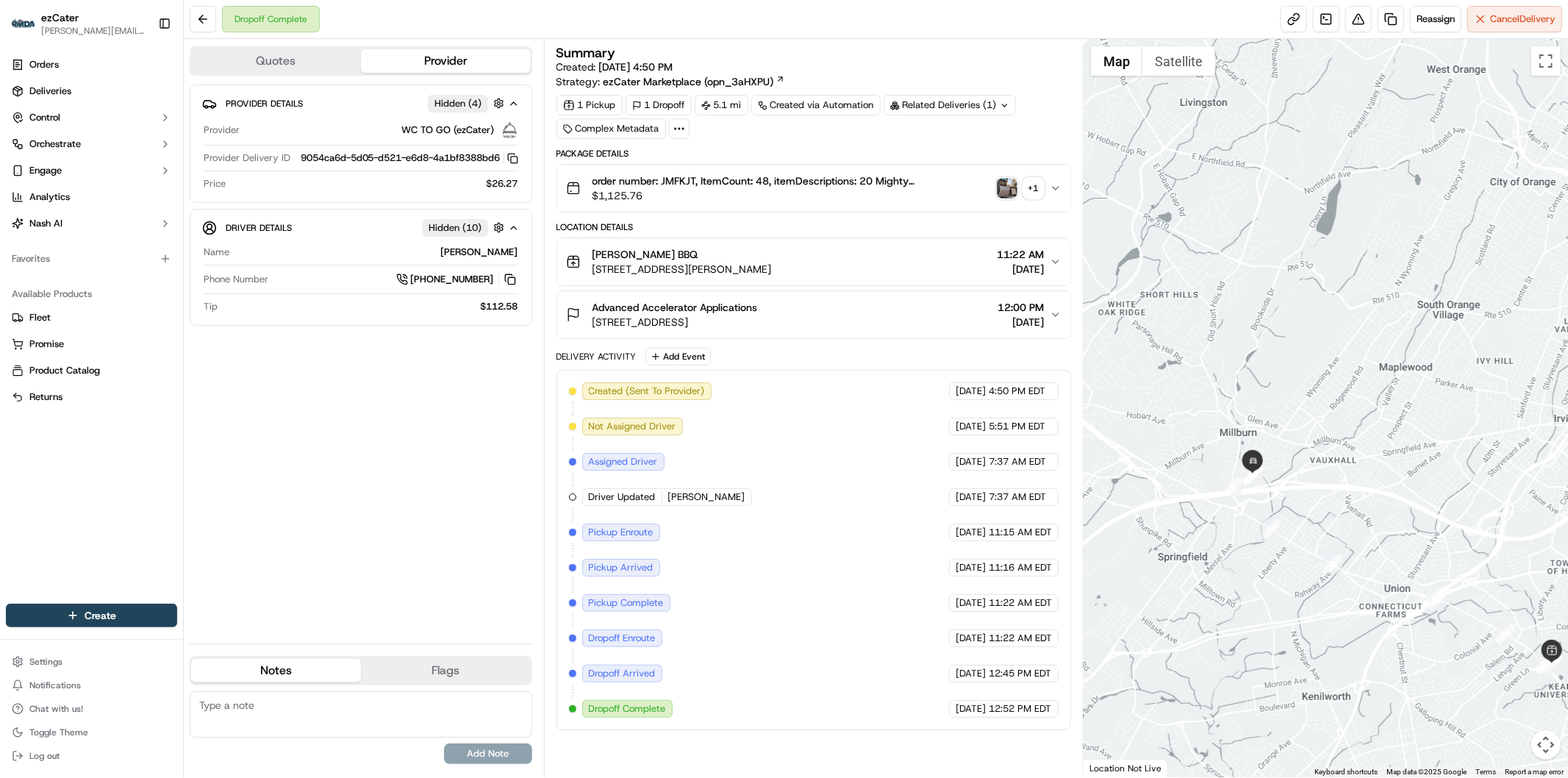
drag, startPoint x: 1437, startPoint y: 713, endPoint x: 1253, endPoint y: 455, distance: 316.9
click at [1253, 455] on div at bounding box center [1325, 408] width 484 height 738
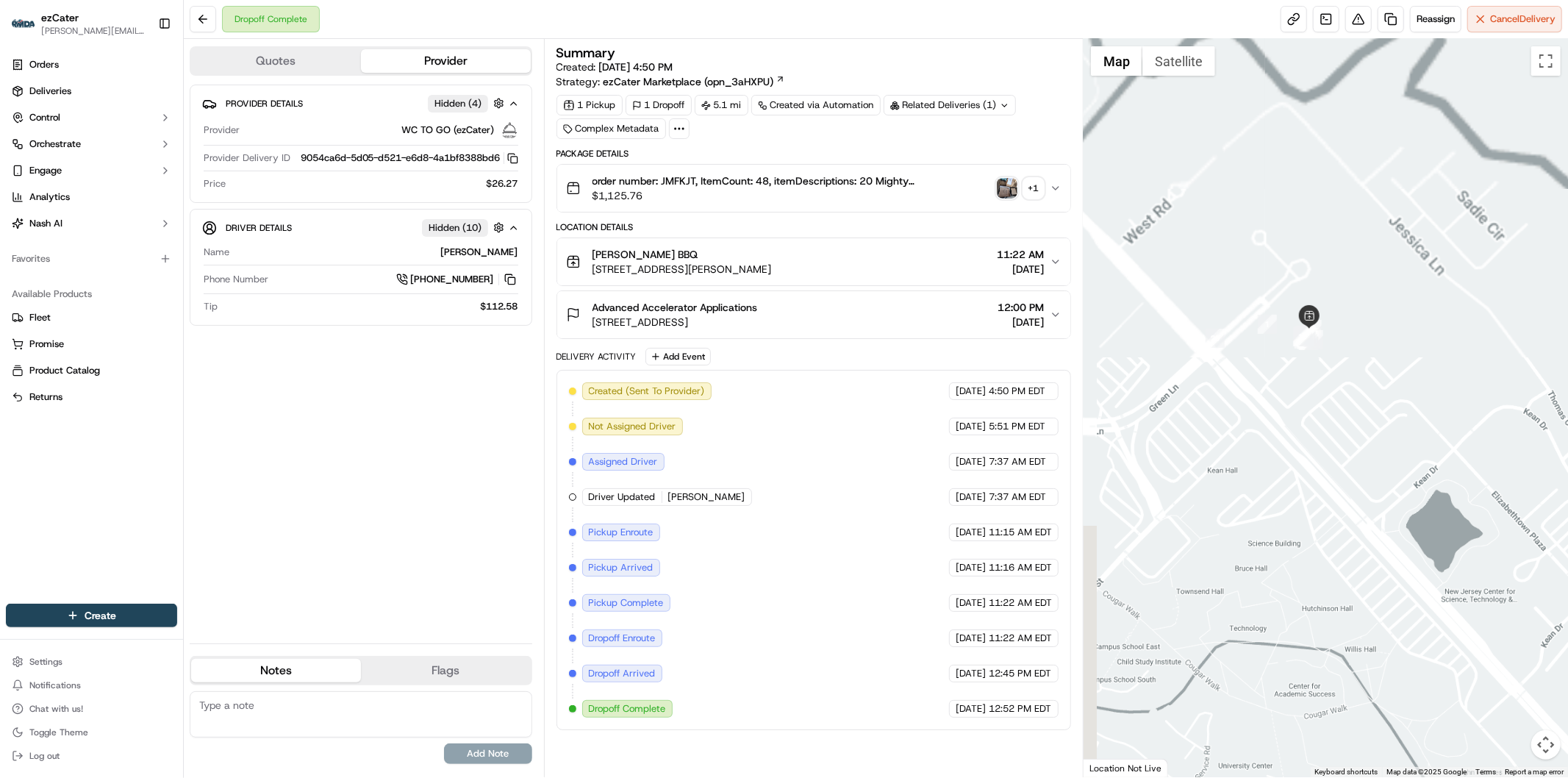
drag, startPoint x: 1265, startPoint y: 218, endPoint x: 1383, endPoint y: 679, distance: 475.9
click at [1383, 679] on div at bounding box center [1325, 408] width 484 height 738
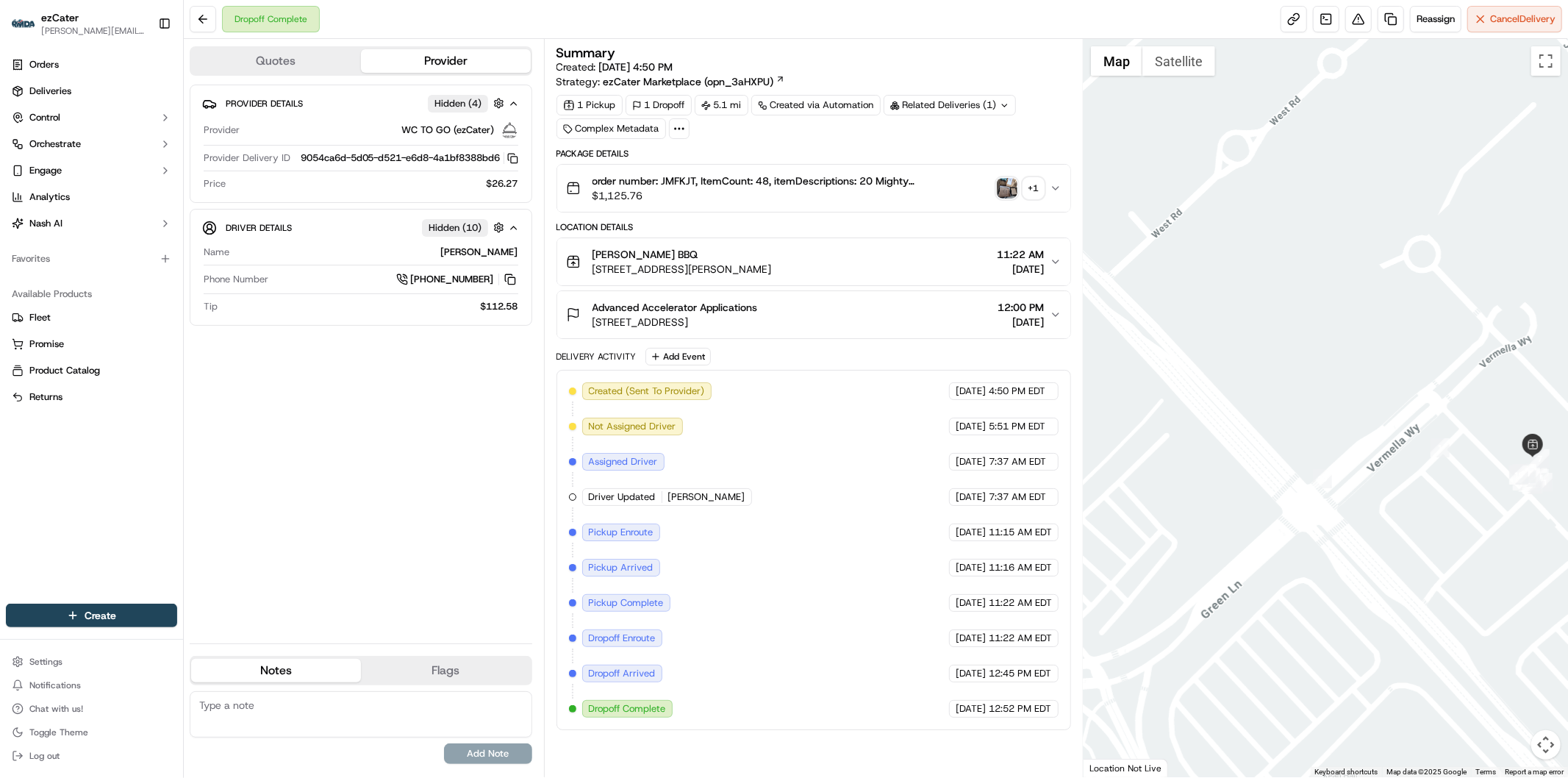
drag, startPoint x: 1148, startPoint y: 434, endPoint x: 1357, endPoint y: 541, distance: 234.8
click at [1357, 541] on div at bounding box center [1325, 408] width 484 height 738
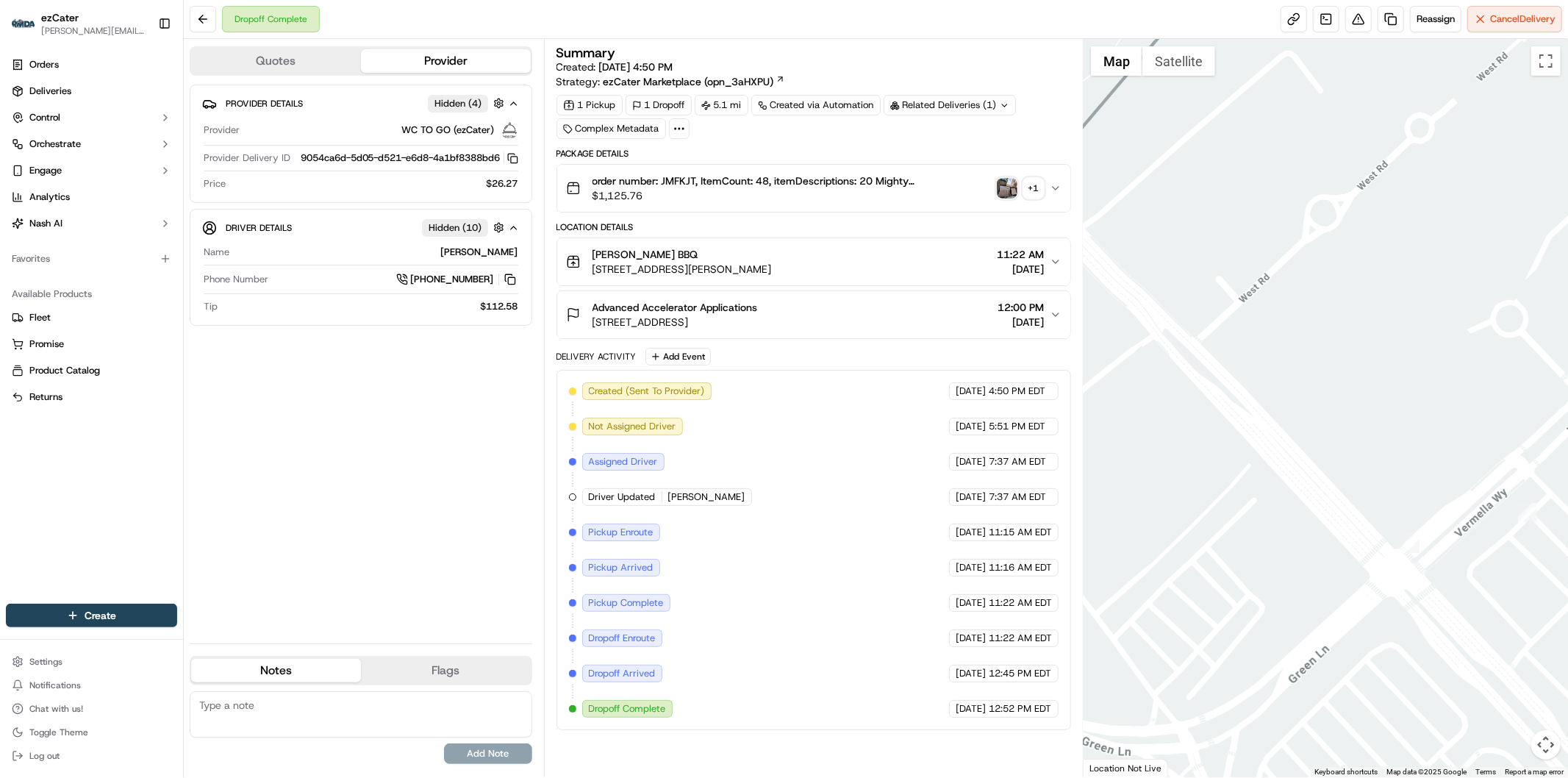
drag, startPoint x: 1277, startPoint y: 442, endPoint x: 1372, endPoint y: 511, distance: 117.4
click at [1372, 511] on div at bounding box center [1325, 408] width 484 height 738
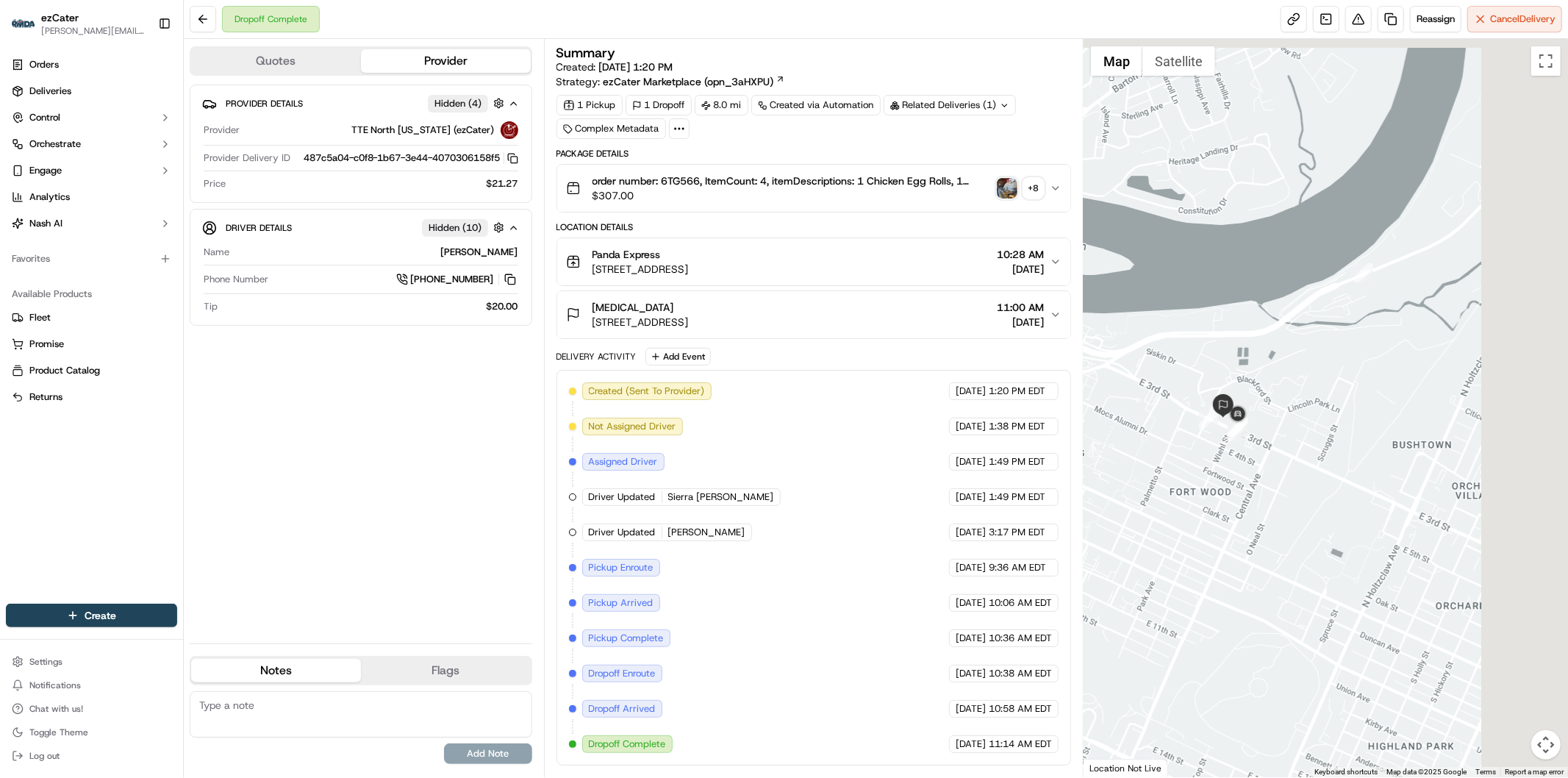
drag, startPoint x: 1416, startPoint y: 239, endPoint x: 1201, endPoint y: 535, distance: 365.8
click at [1201, 535] on div at bounding box center [1325, 408] width 484 height 738
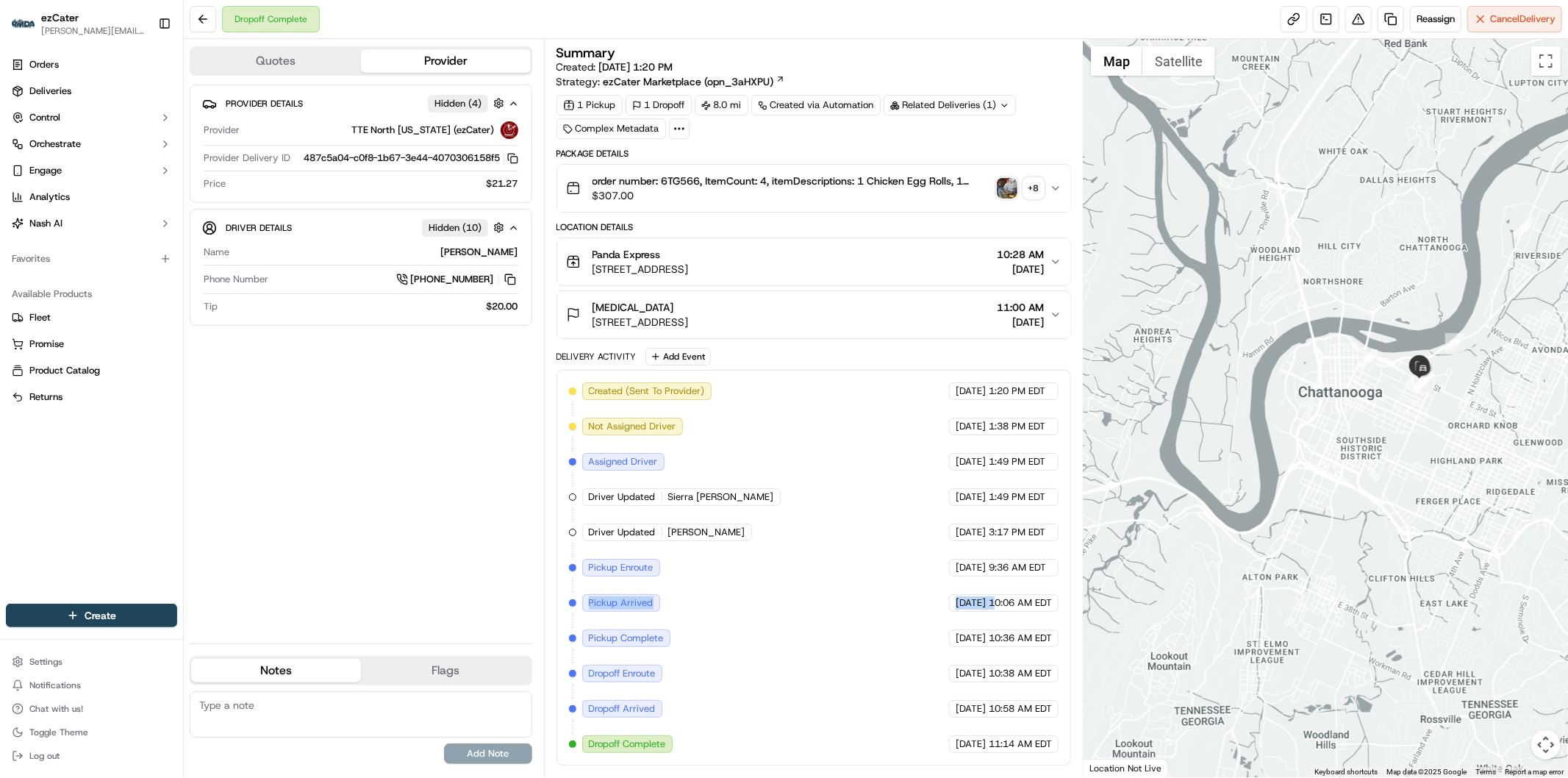
drag, startPoint x: 1054, startPoint y: 582, endPoint x: 995, endPoint y: 616, distance: 68.1
click at [995, 616] on div "Created (Sent To Provider) TTE [GEOGRAPHIC_DATA][US_STATE] (ezCater) [DATE] 1:2…" at bounding box center [814, 567] width 514 height 395
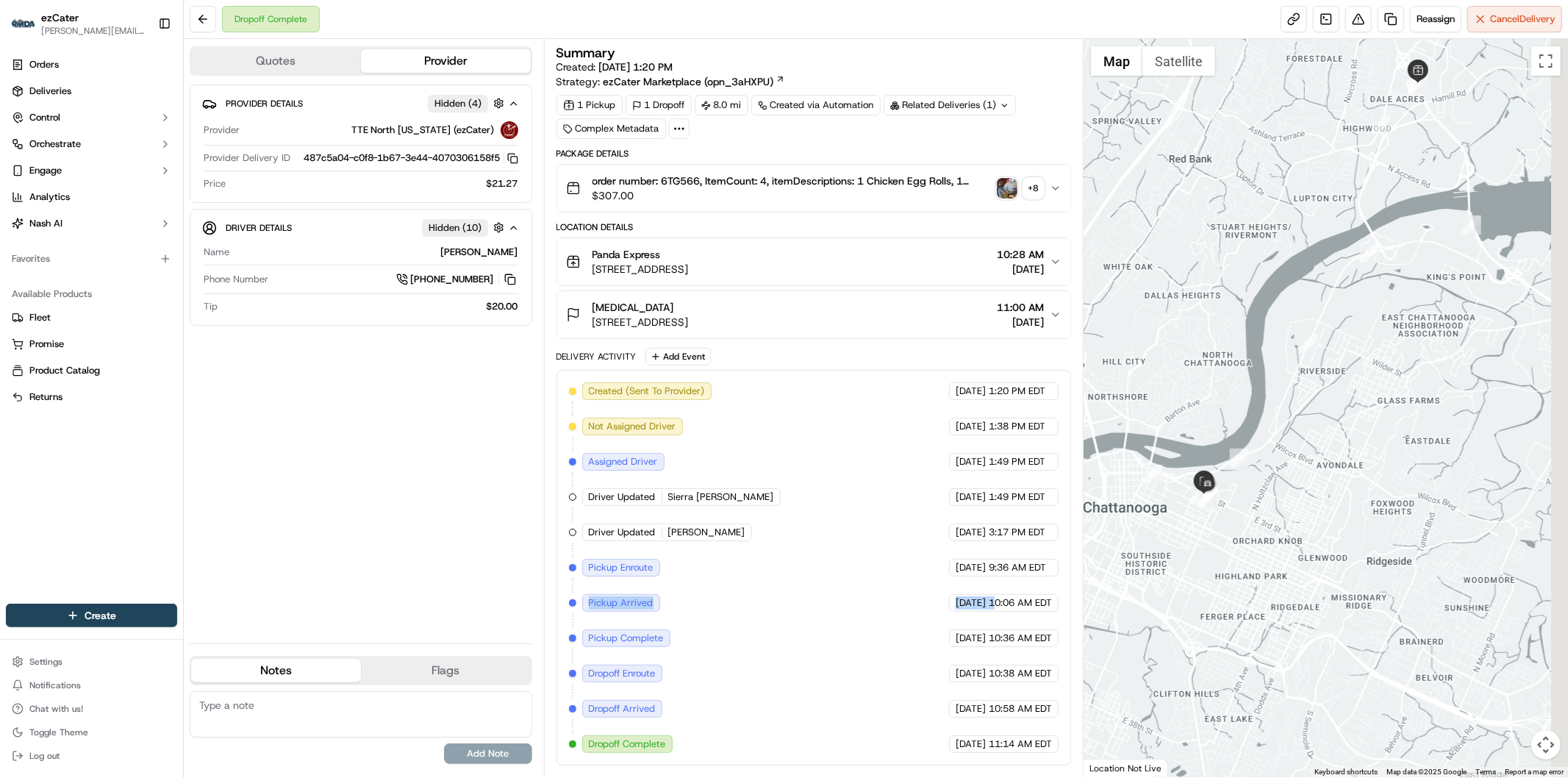
drag, startPoint x: 1492, startPoint y: 522, endPoint x: 843, endPoint y: 743, distance: 685.6
click at [971, 721] on div "Quotes Provider Provider Details Hidden ( 4 ) Provider TTE [GEOGRAPHIC_DATA][US…" at bounding box center [875, 408] width 1384 height 738
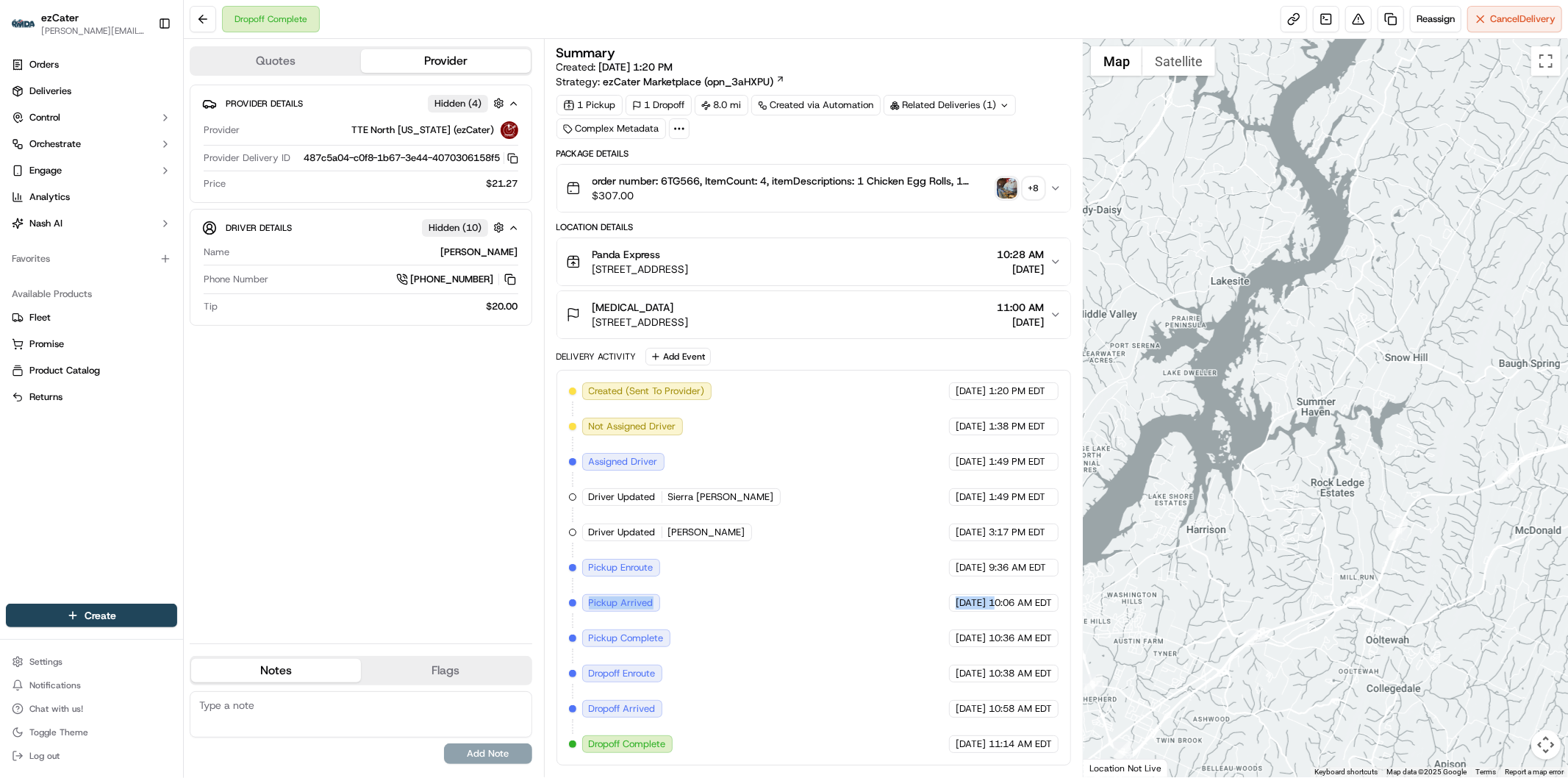
drag, startPoint x: 1194, startPoint y: 423, endPoint x: 1280, endPoint y: 445, distance: 88.8
click at [1221, 428] on div at bounding box center [1325, 408] width 484 height 738
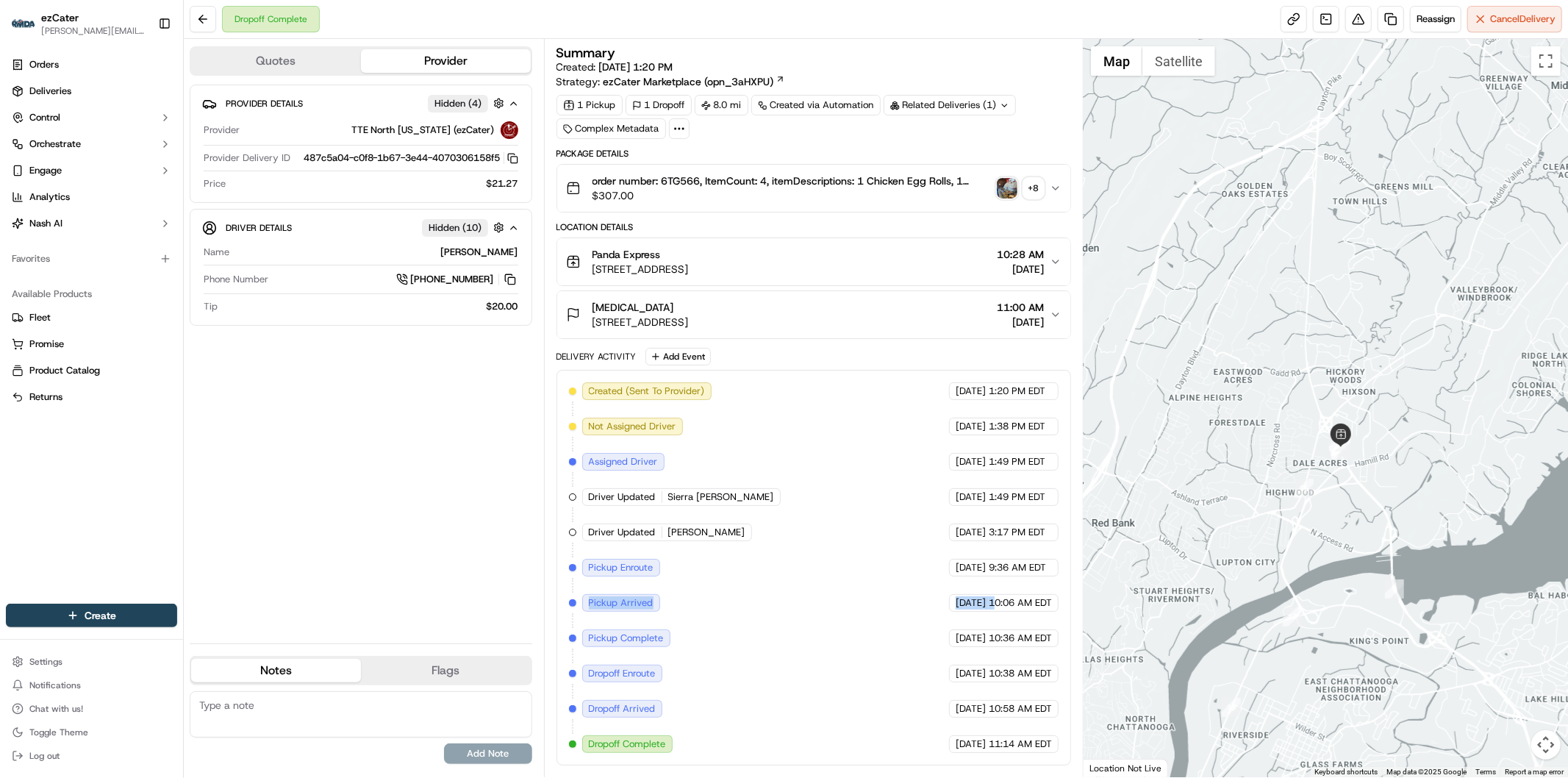
drag, startPoint x: 1152, startPoint y: 557, endPoint x: 1455, endPoint y: 489, distance: 310.5
click at [1455, 489] on div at bounding box center [1325, 408] width 484 height 738
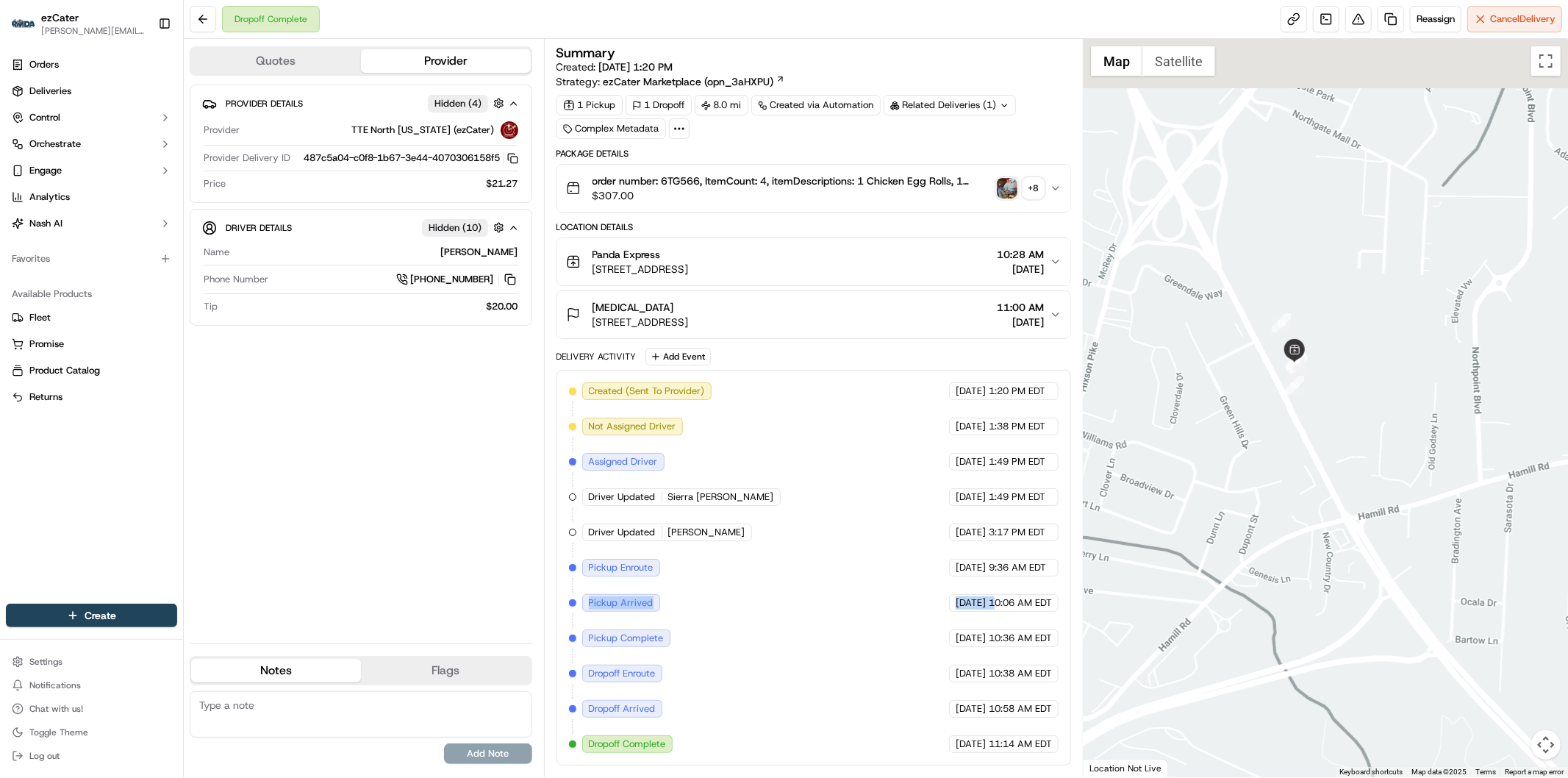
drag, startPoint x: 1260, startPoint y: 366, endPoint x: 1335, endPoint y: 460, distance: 120.3
click at [1335, 460] on div at bounding box center [1325, 408] width 484 height 738
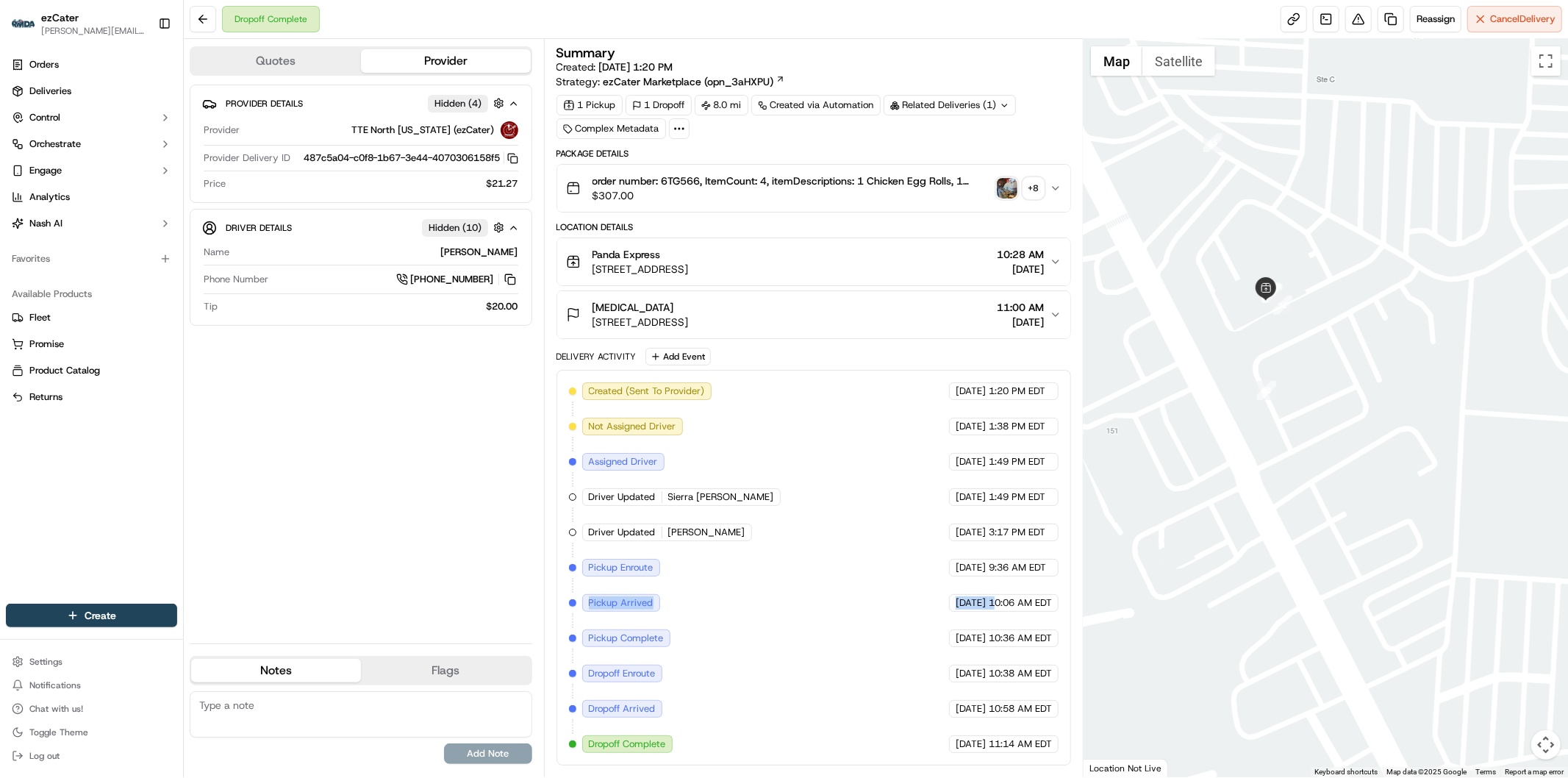
drag, startPoint x: 1136, startPoint y: 230, endPoint x: 1248, endPoint y: 354, distance: 167.1
click at [1248, 354] on div at bounding box center [1325, 408] width 484 height 738
